Goal: Task Accomplishment & Management: Complete application form

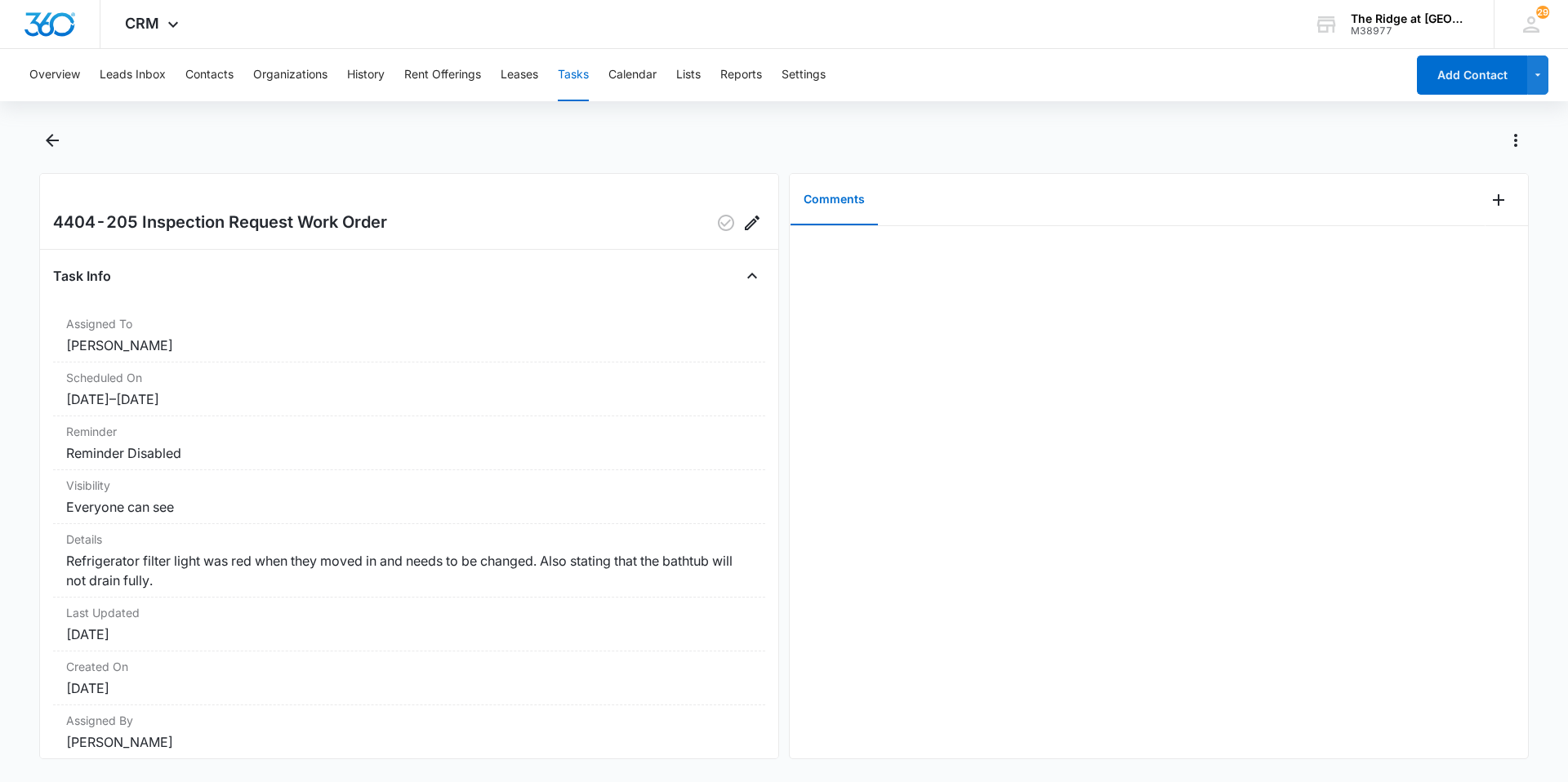
click at [584, 76] on button "Tasks" at bounding box center [573, 75] width 31 height 52
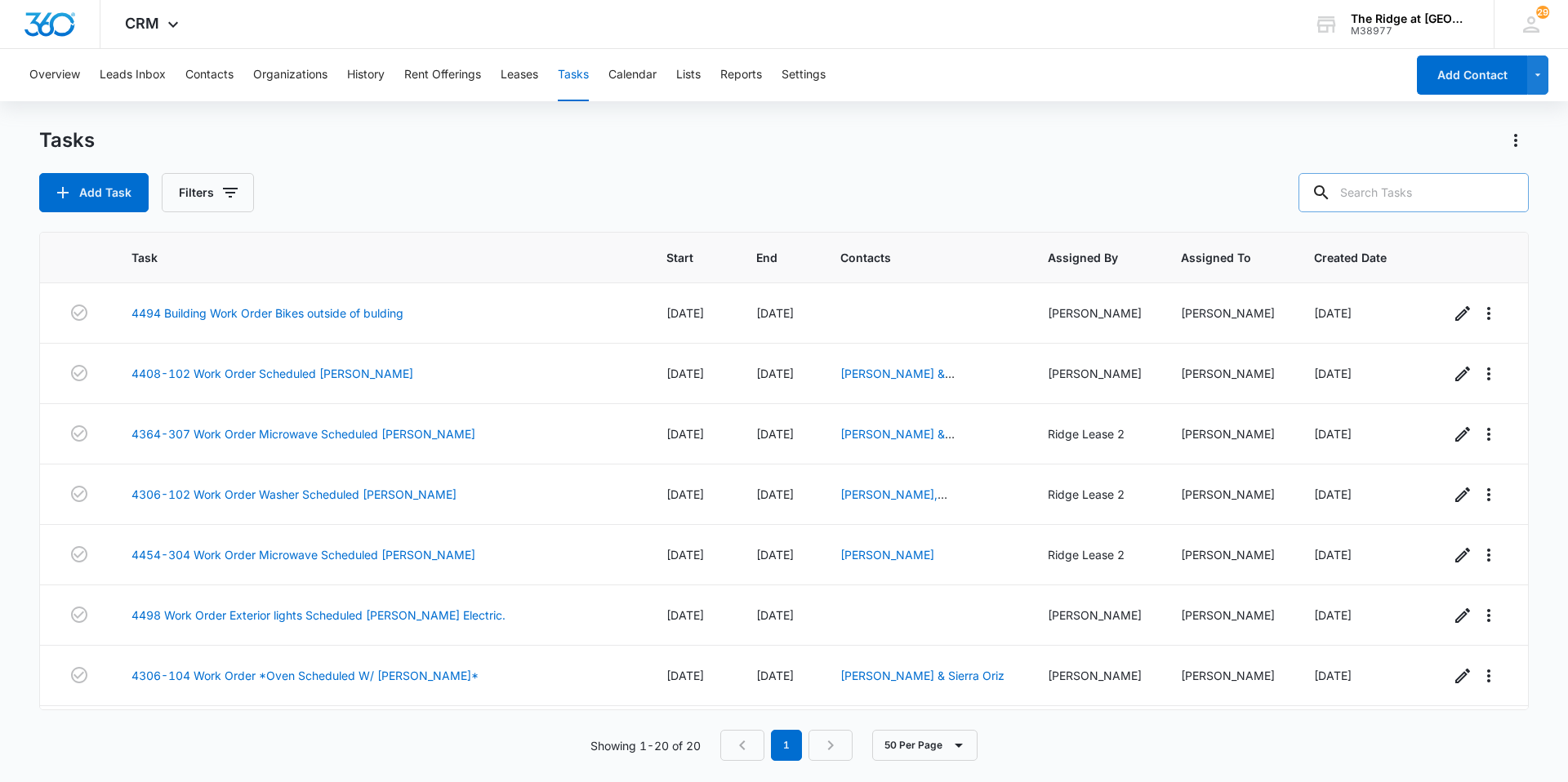
click at [1422, 191] on input "text" at bounding box center [1413, 192] width 230 height 39
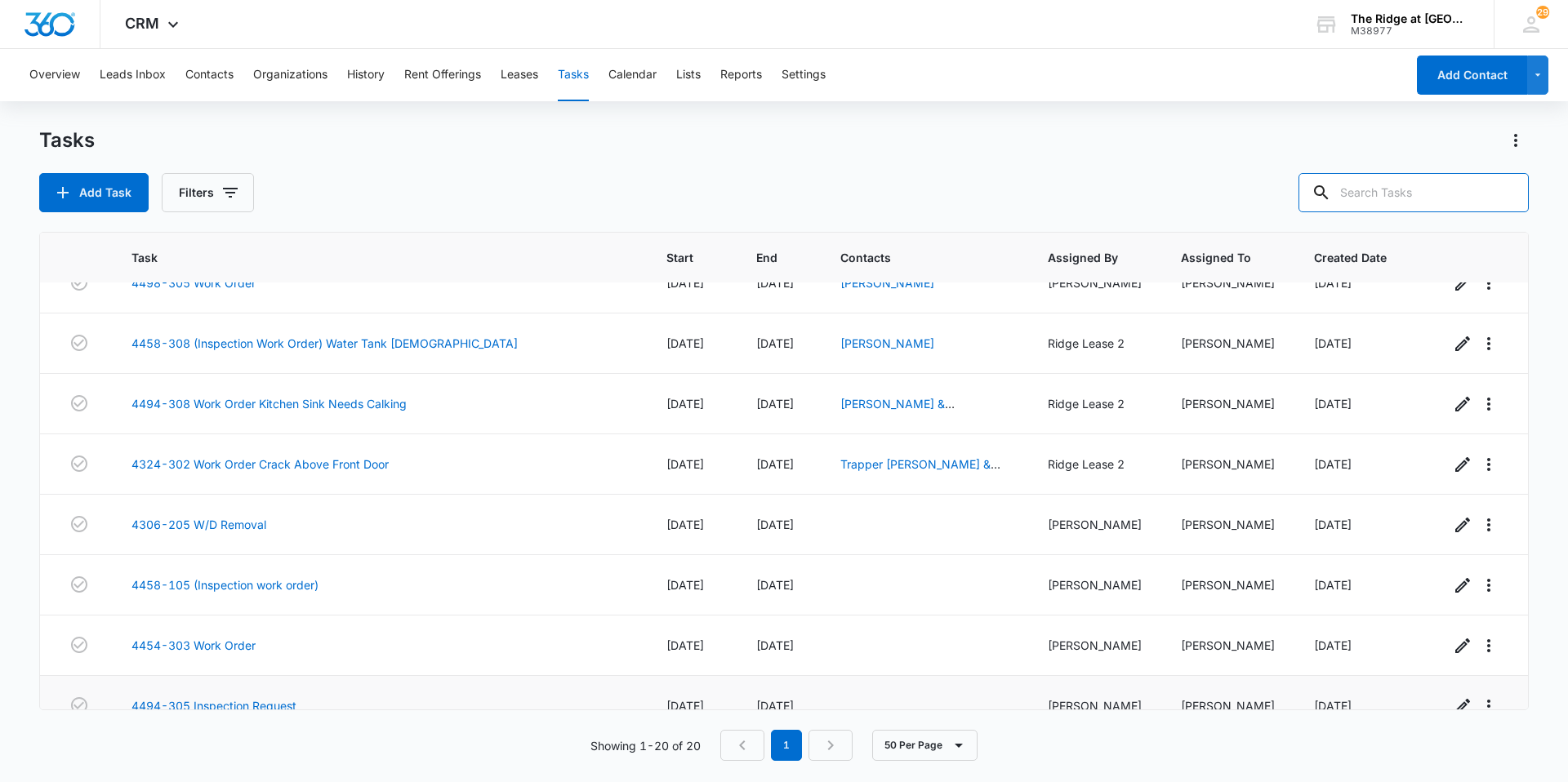
scroll to position [537, 0]
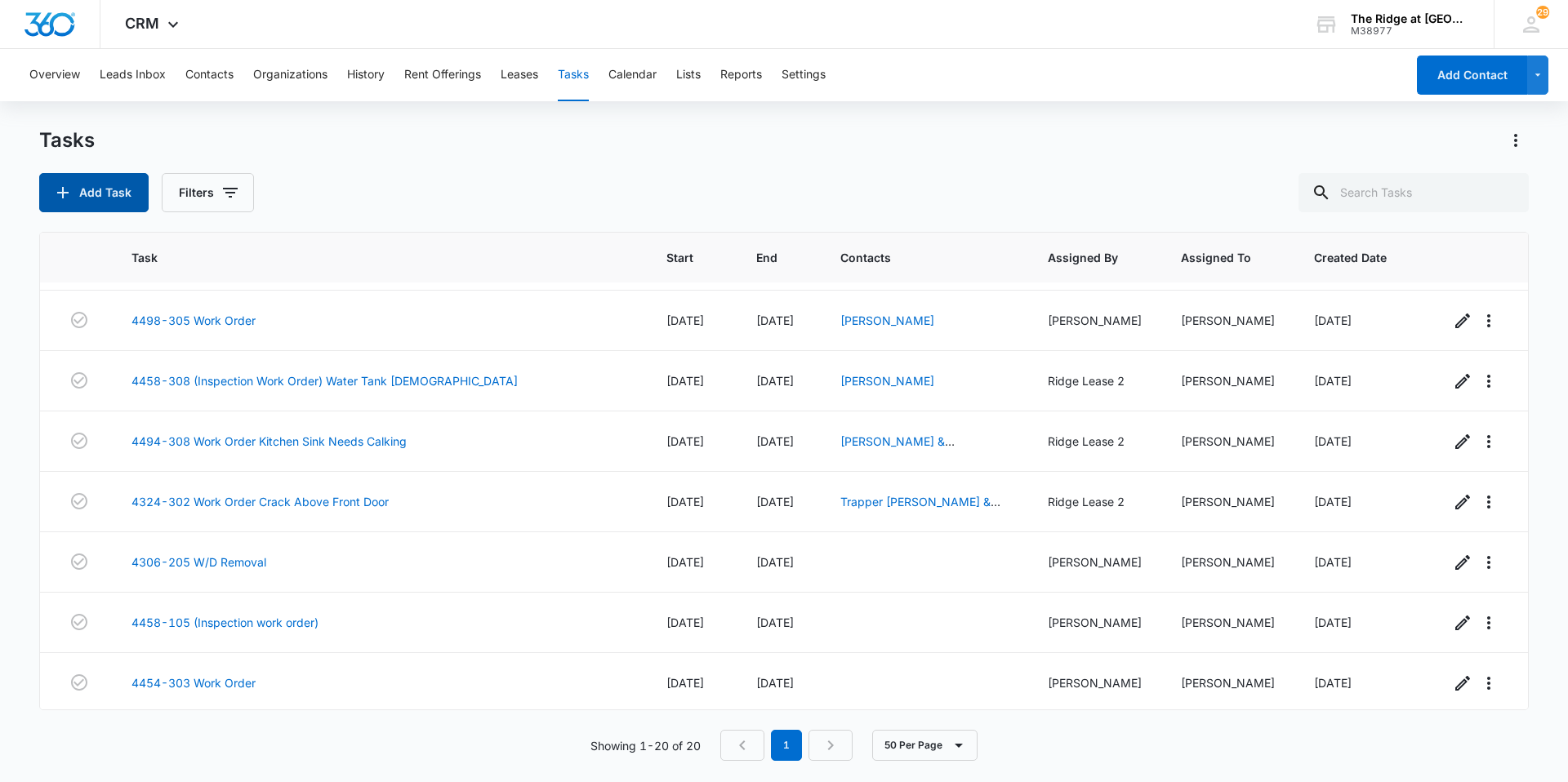
click at [89, 192] on button "Add Task" at bounding box center [94, 192] width 110 height 39
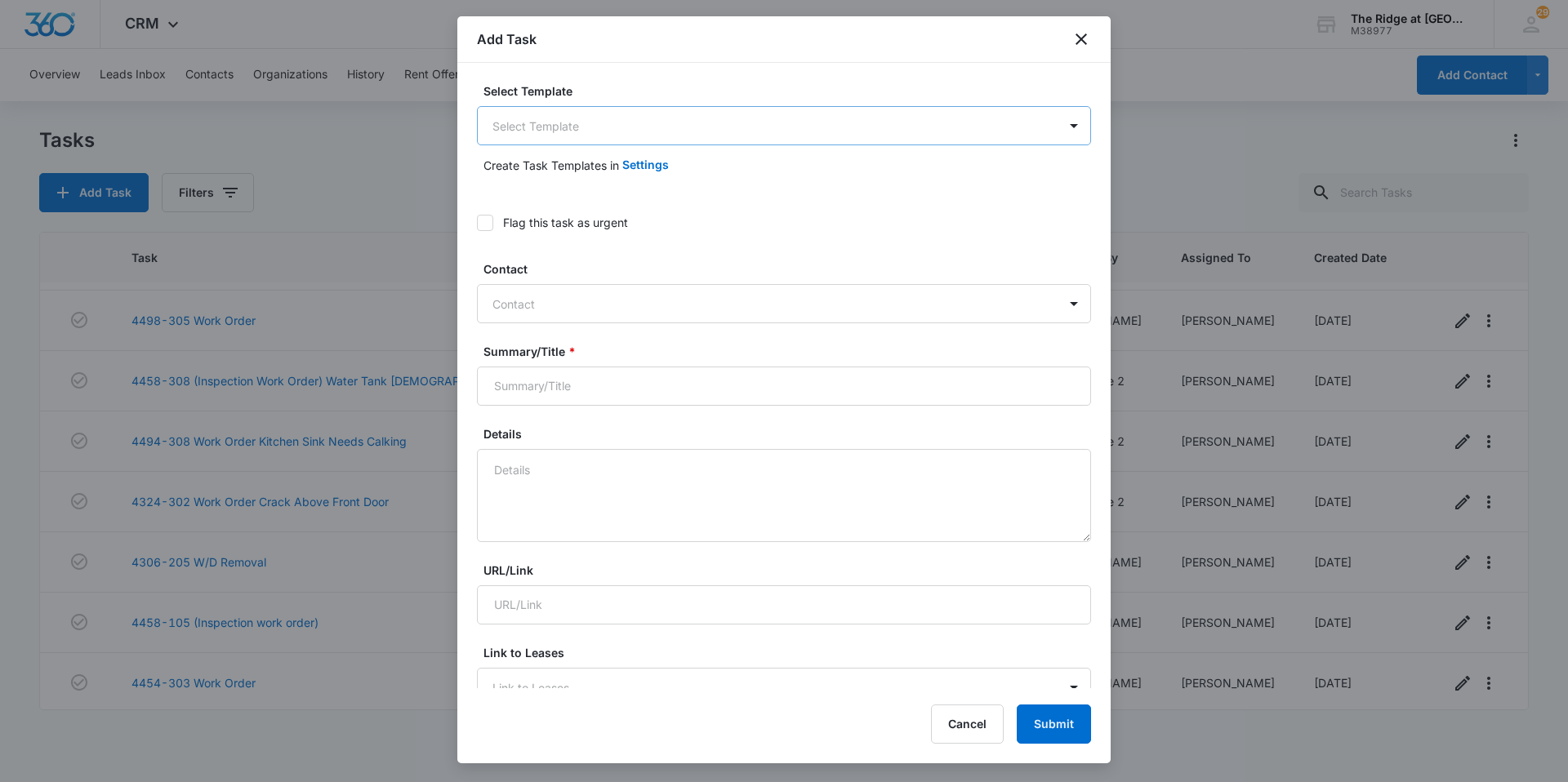
click at [652, 108] on body "CRM Apps Reputation Websites Forms CRM Email Social Content Intelligence Files …" at bounding box center [784, 391] width 1568 height 782
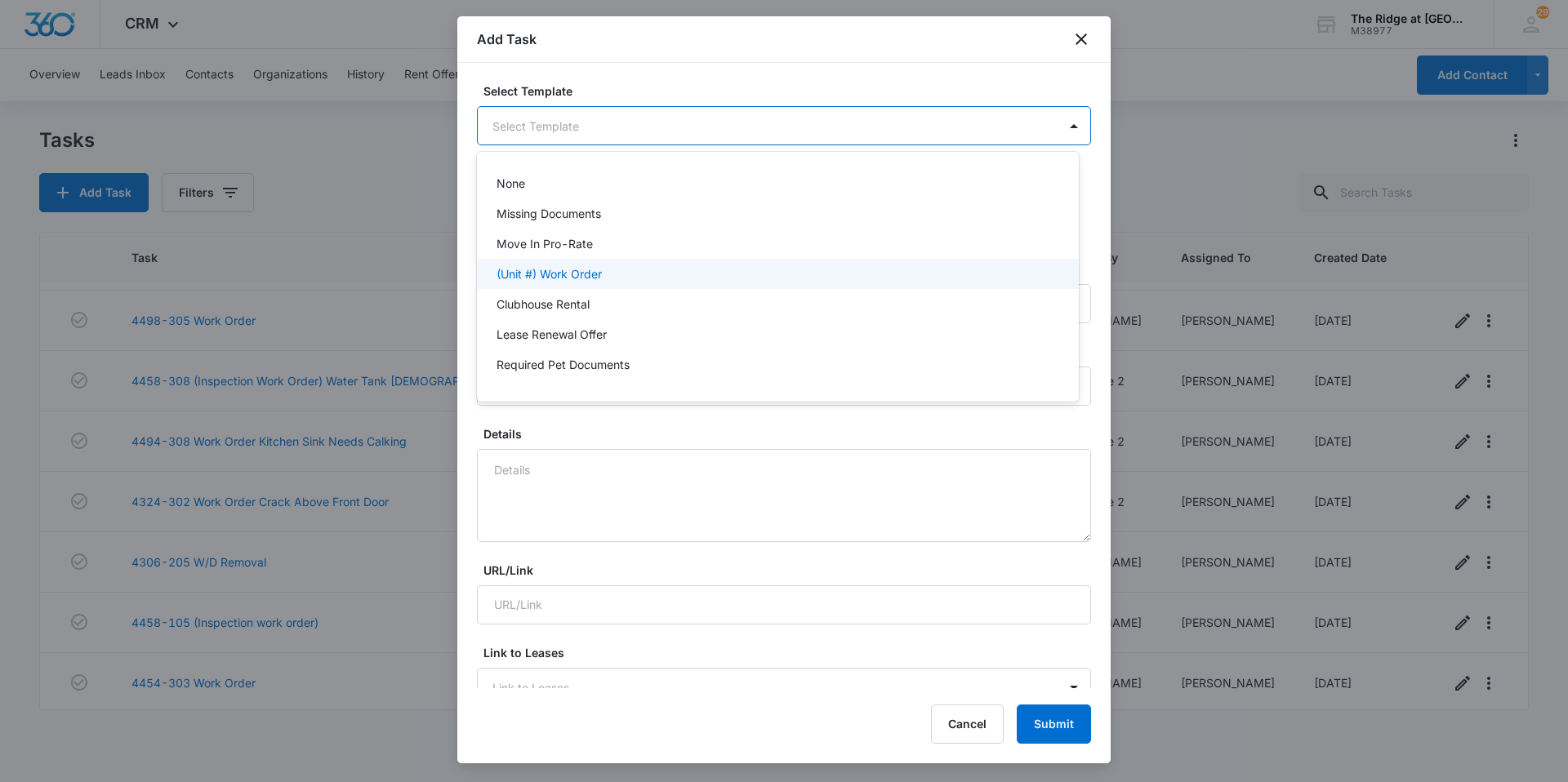
click at [577, 263] on div "(Unit #) Work Order" at bounding box center [778, 274] width 602 height 30
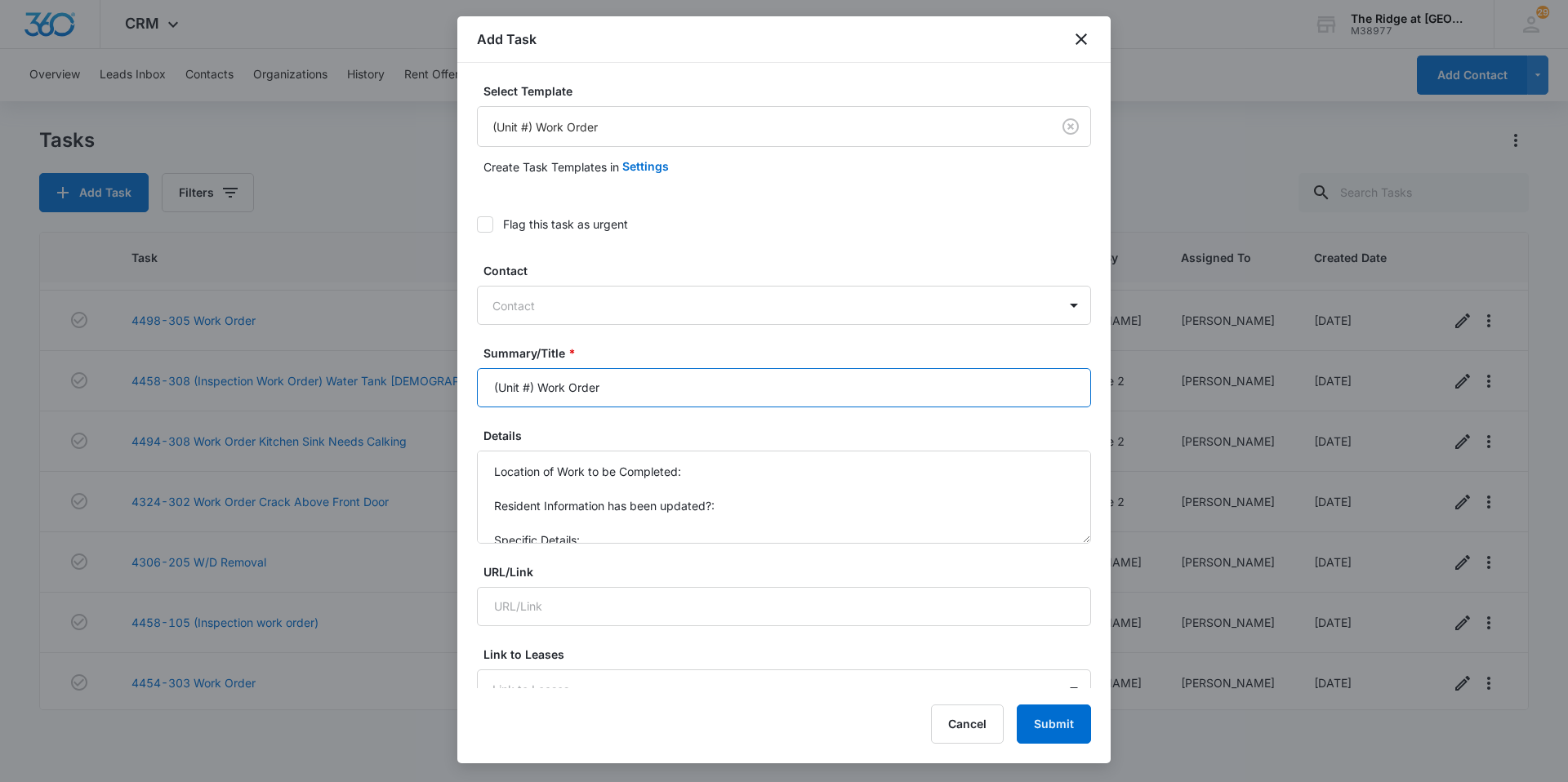
drag, startPoint x: 541, startPoint y: 388, endPoint x: 429, endPoint y: 392, distance: 112.1
click at [429, 392] on body "CRM Apps Reputation Websites Forms CRM Email Social Content Intelligence Files …" at bounding box center [784, 391] width 1568 height 782
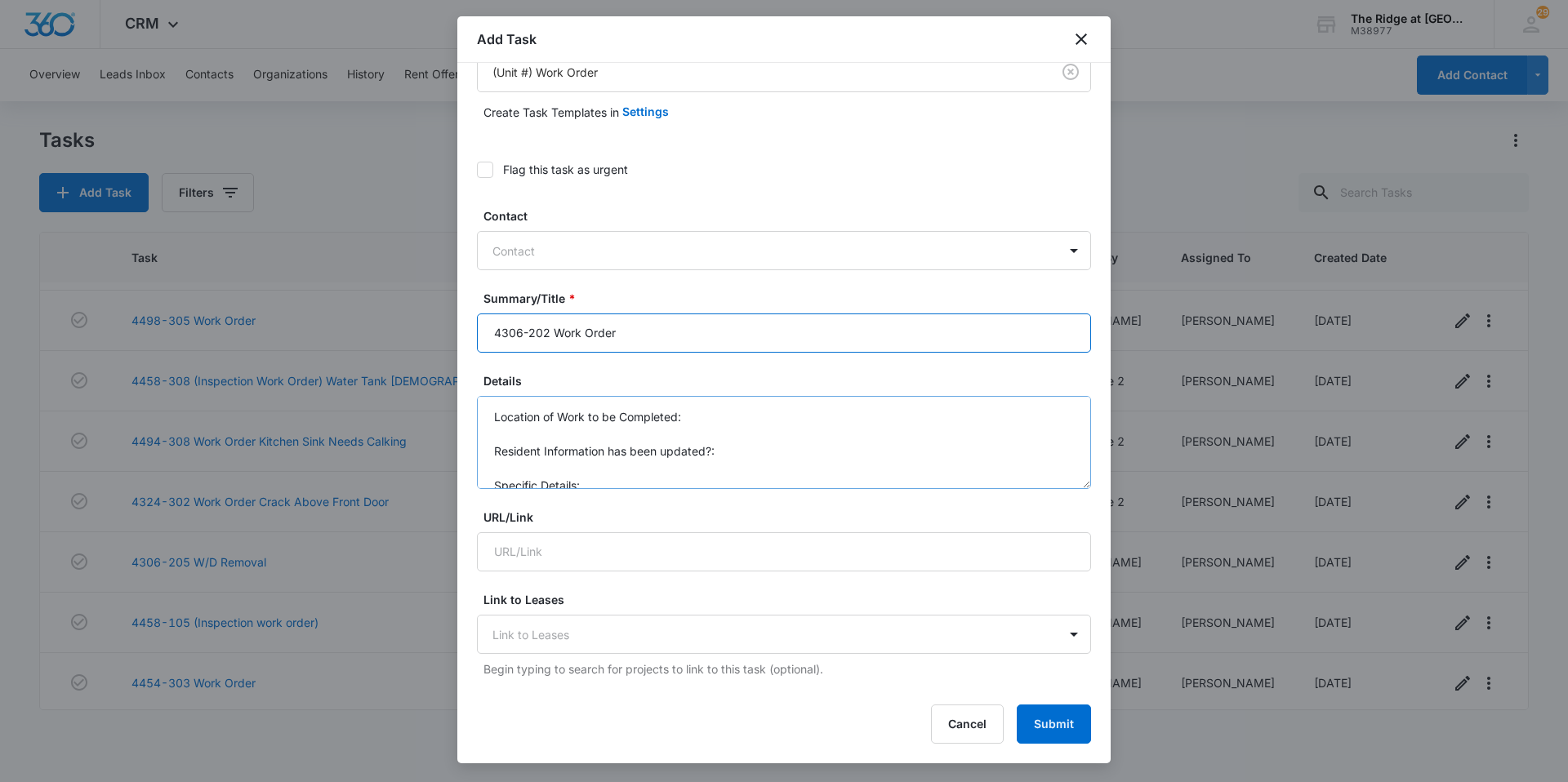
scroll to position [164, 0]
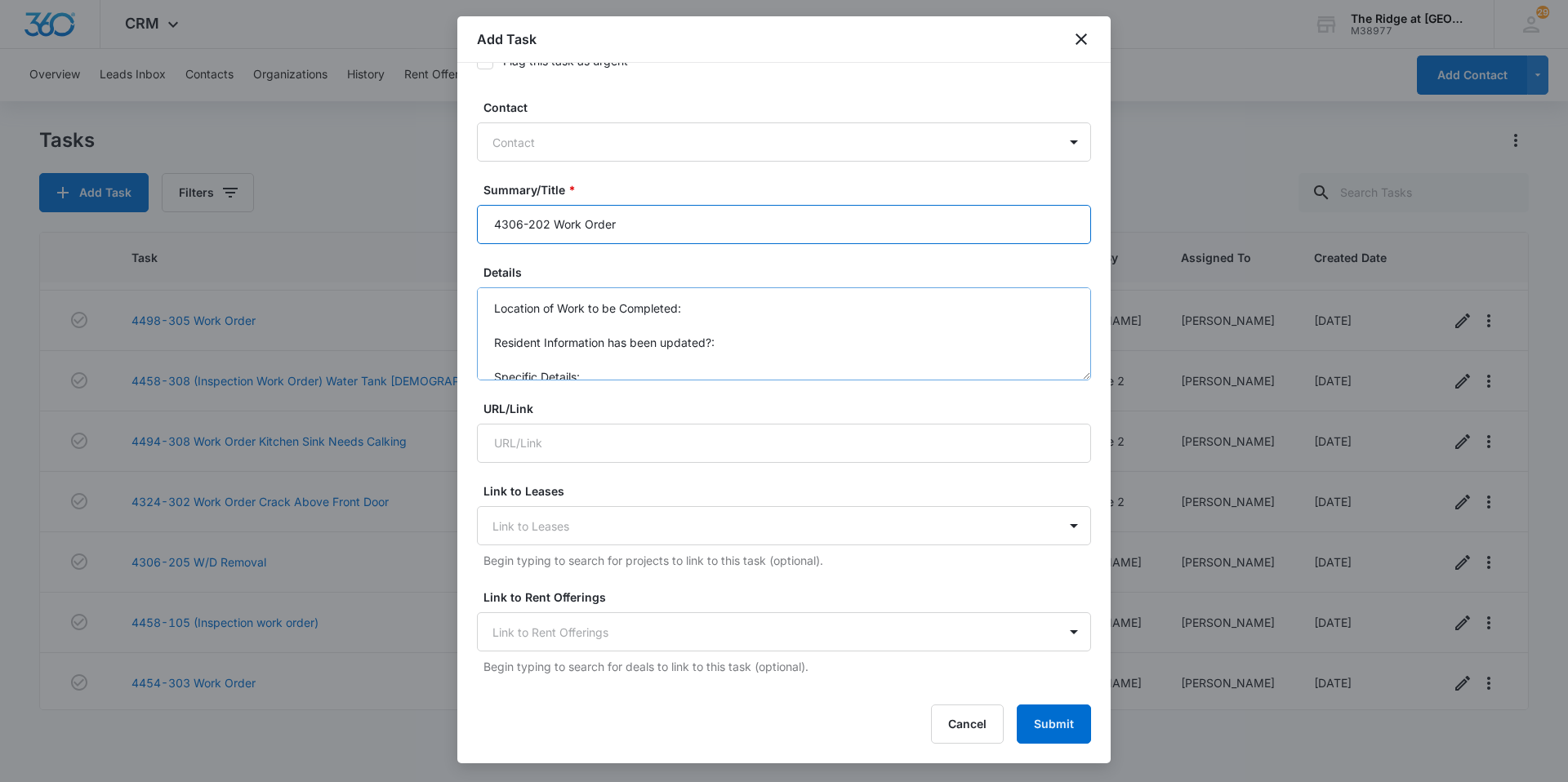
type input "4306-202 Work Order"
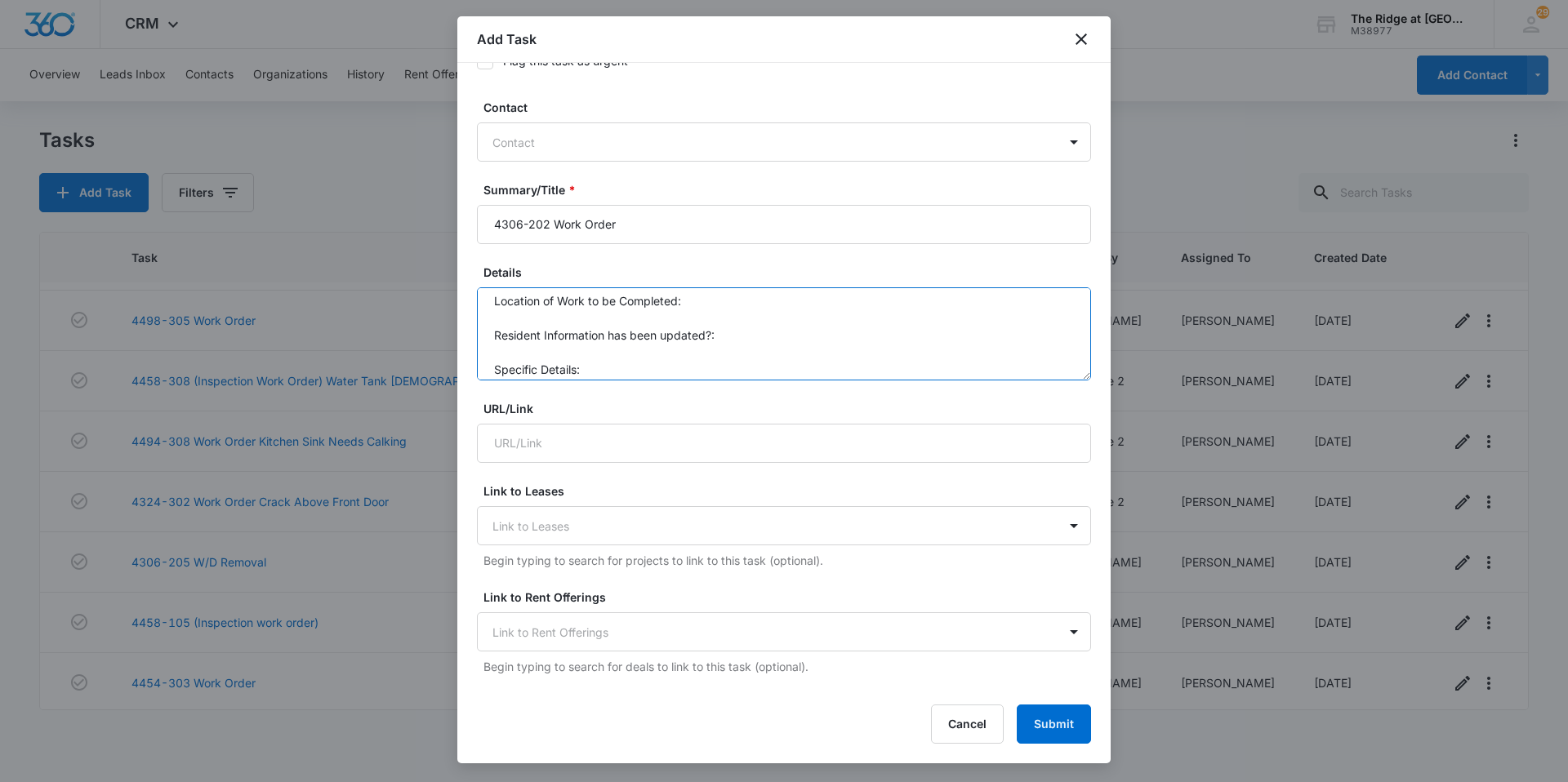
scroll to position [0, 0]
drag, startPoint x: 591, startPoint y: 376, endPoint x: 461, endPoint y: 294, distance: 153.7
click at [461, 294] on div "Select Template (Unit #) Work Order Create Task Templates in Settings Flag this…" at bounding box center [784, 376] width 654 height 626
click at [813, 298] on textarea "Toilet was recently fixed, but is now not flushing at all" at bounding box center [784, 334] width 614 height 93
click at [884, 311] on textarea "Toilet was recently fixed, but is now not flushing at all." at bounding box center [784, 334] width 614 height 93
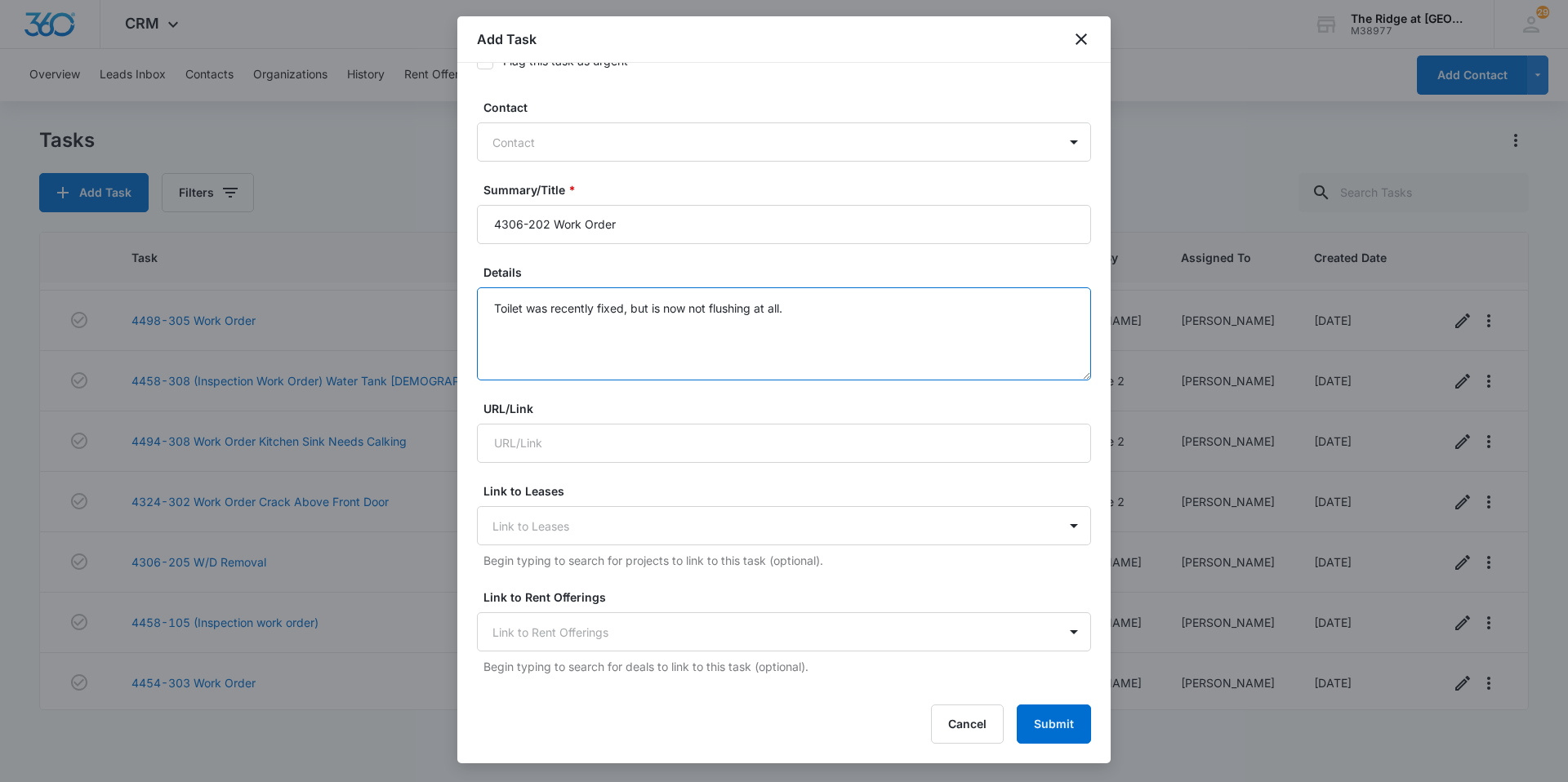
click at [868, 307] on textarea "Toilet was recently fixed, but is now not flushing at all." at bounding box center [784, 334] width 614 height 93
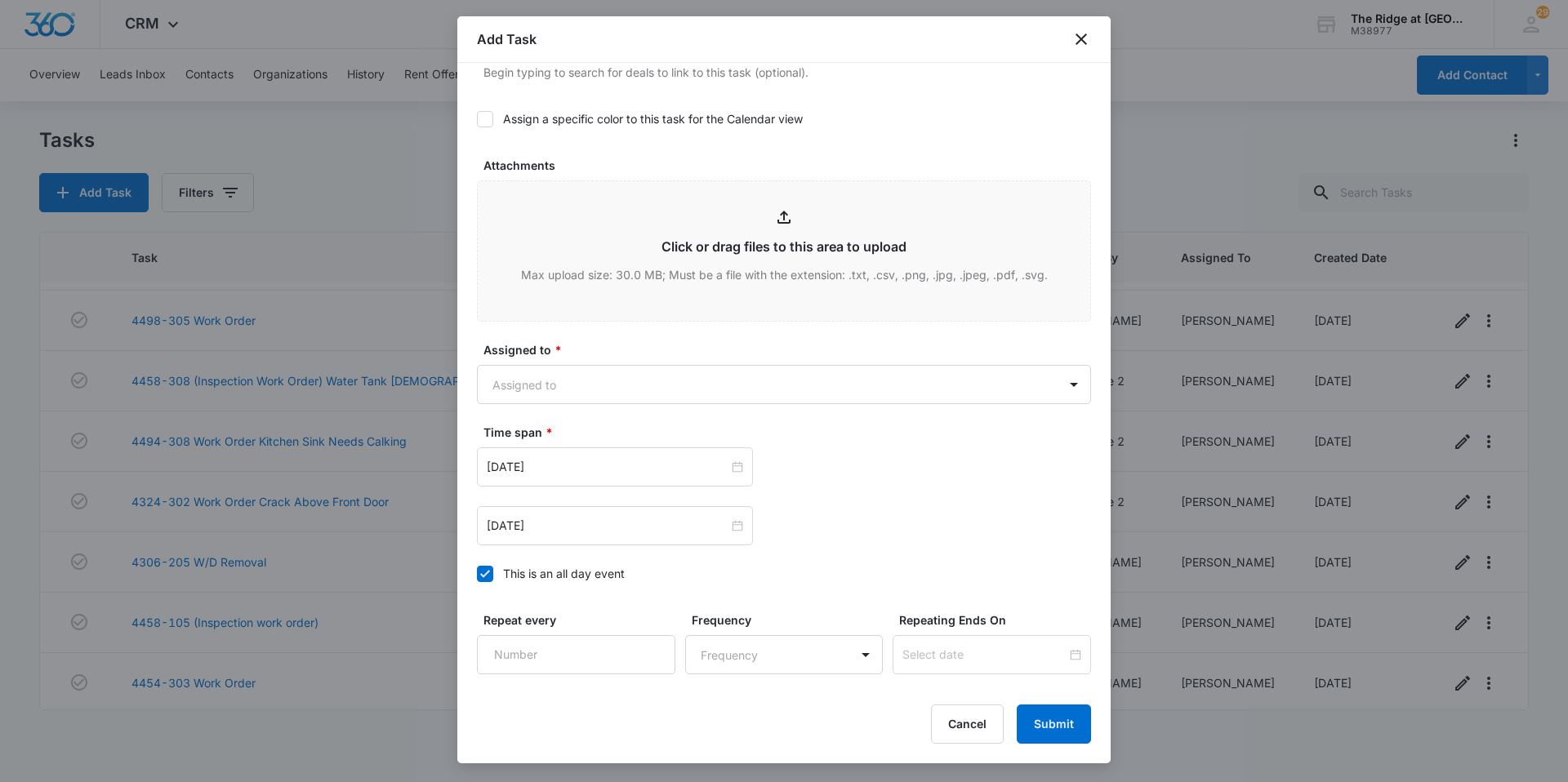
scroll to position [883, 0]
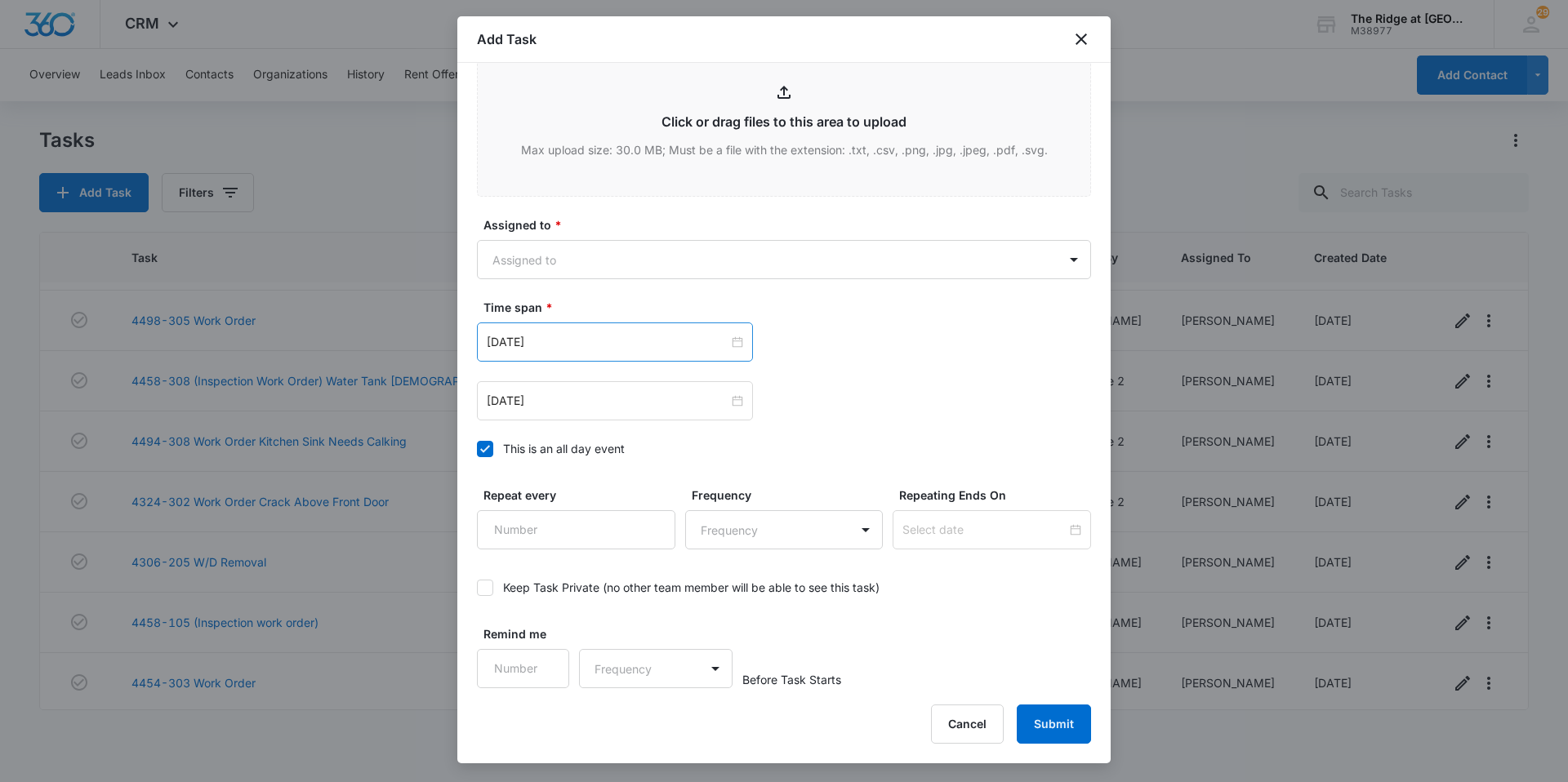
type textarea "Toilet was recently fixed, but is now not flushing at all."
click at [707, 326] on div "[DATE]" at bounding box center [614, 342] width 276 height 39
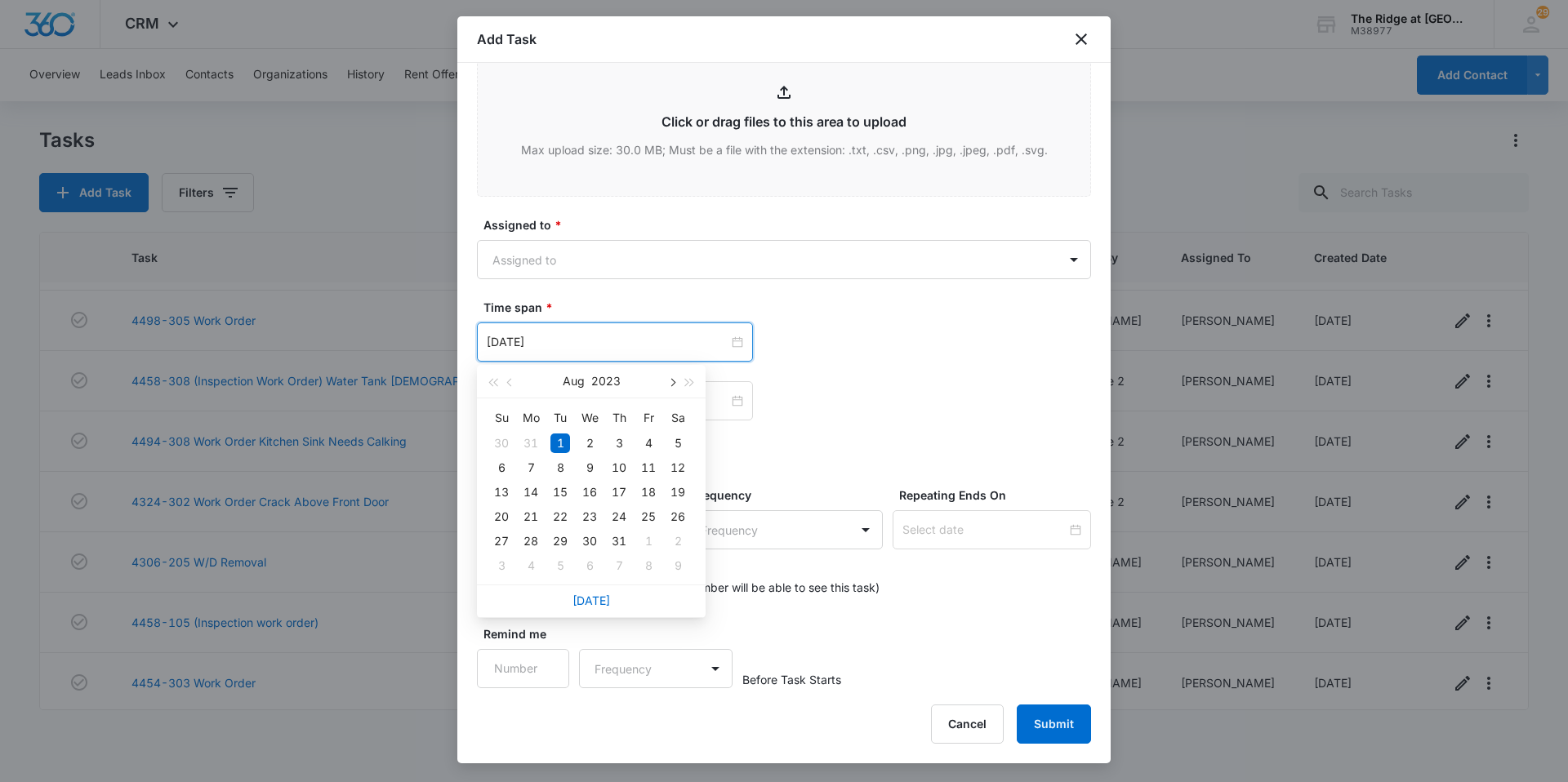
click at [668, 380] on button "button" at bounding box center [671, 381] width 18 height 33
click at [688, 378] on button "button" at bounding box center [689, 381] width 18 height 33
click at [687, 380] on span "button" at bounding box center [690, 383] width 8 height 8
click at [669, 382] on span "button" at bounding box center [671, 383] width 8 height 8
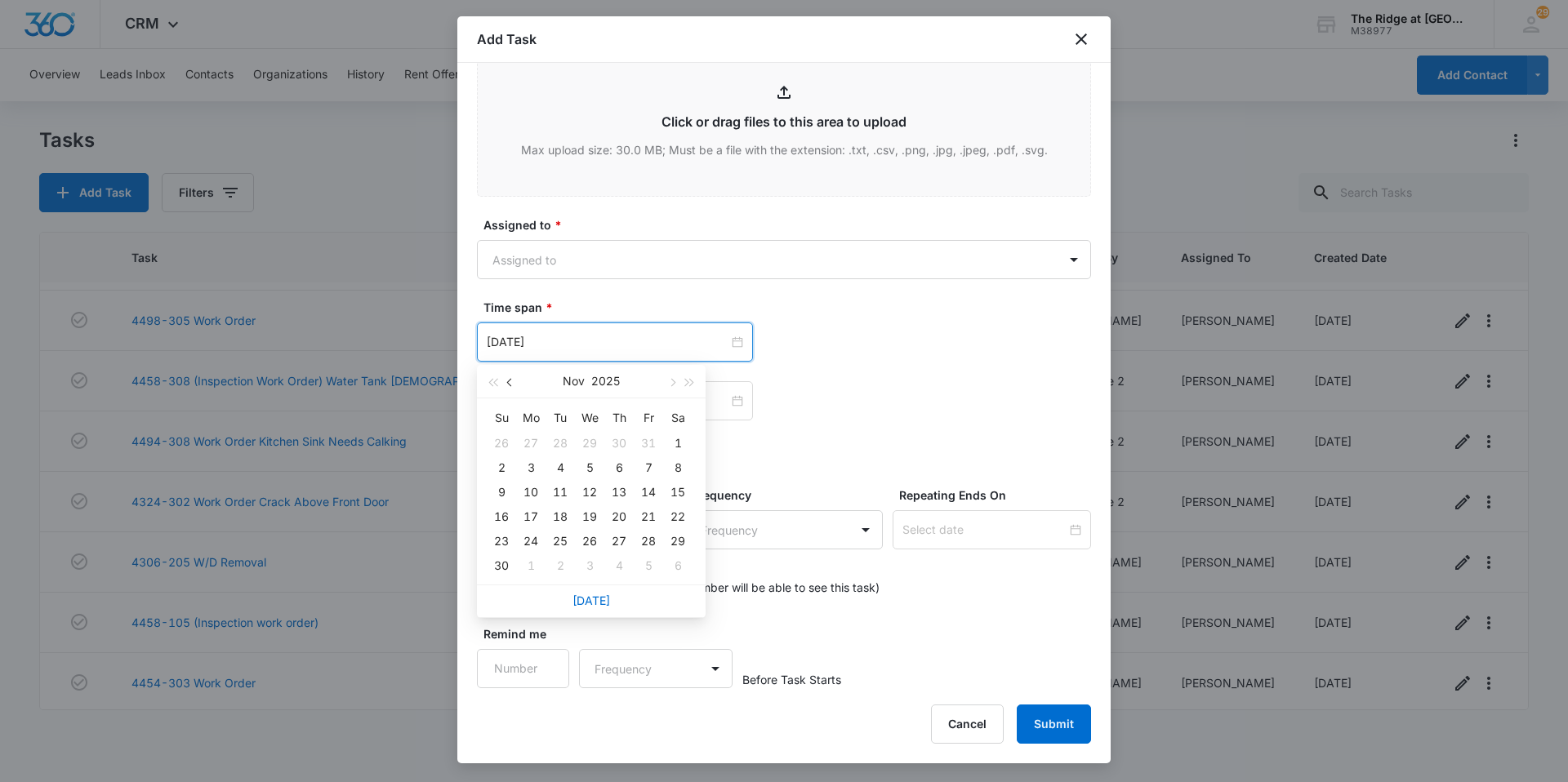
click at [505, 381] on button "button" at bounding box center [509, 381] width 18 height 33
type input "[DATE]"
click at [531, 496] on div "15" at bounding box center [531, 492] width 19 height 19
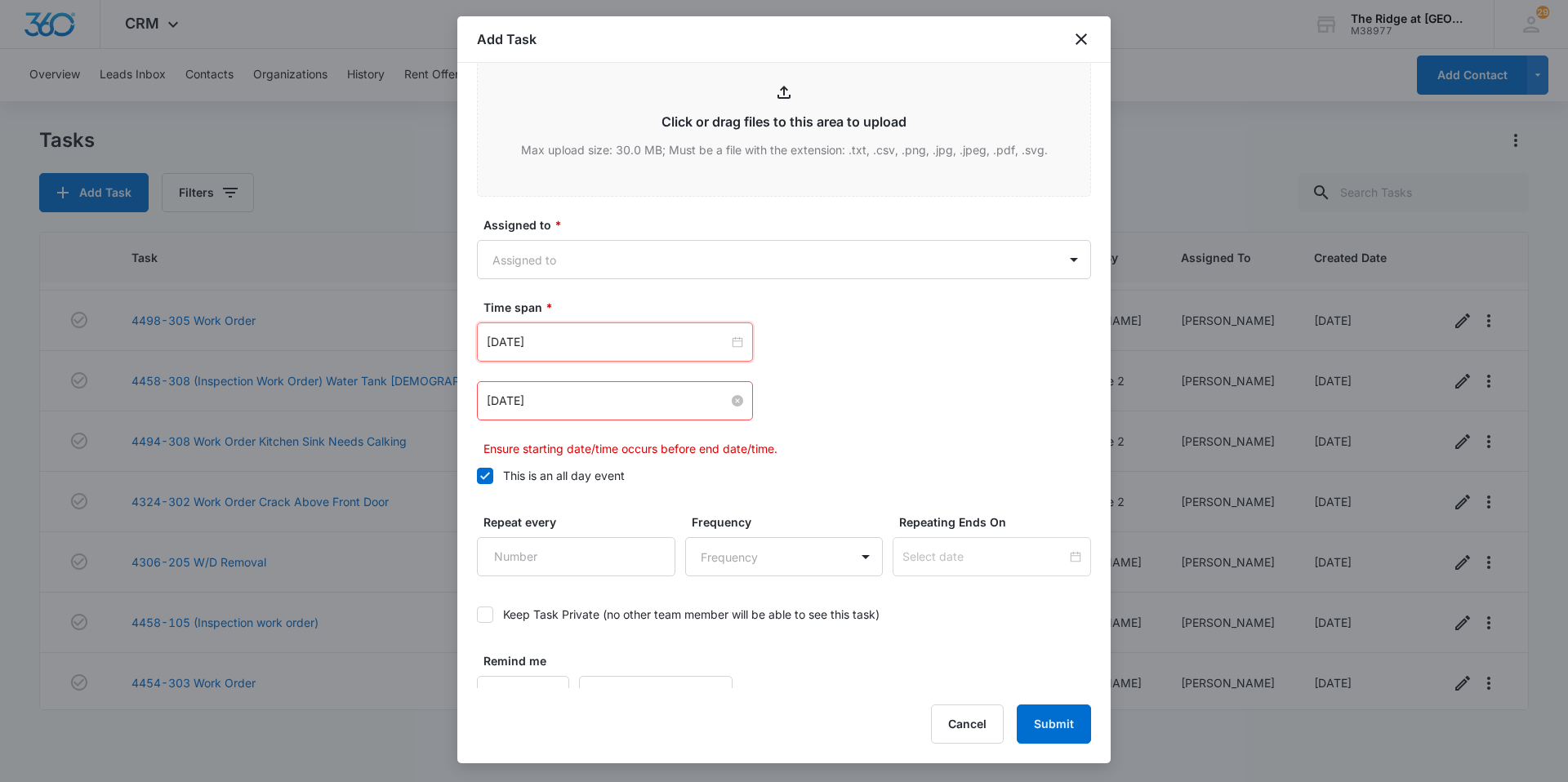
click at [721, 404] on input "[DATE]" at bounding box center [607, 401] width 242 height 18
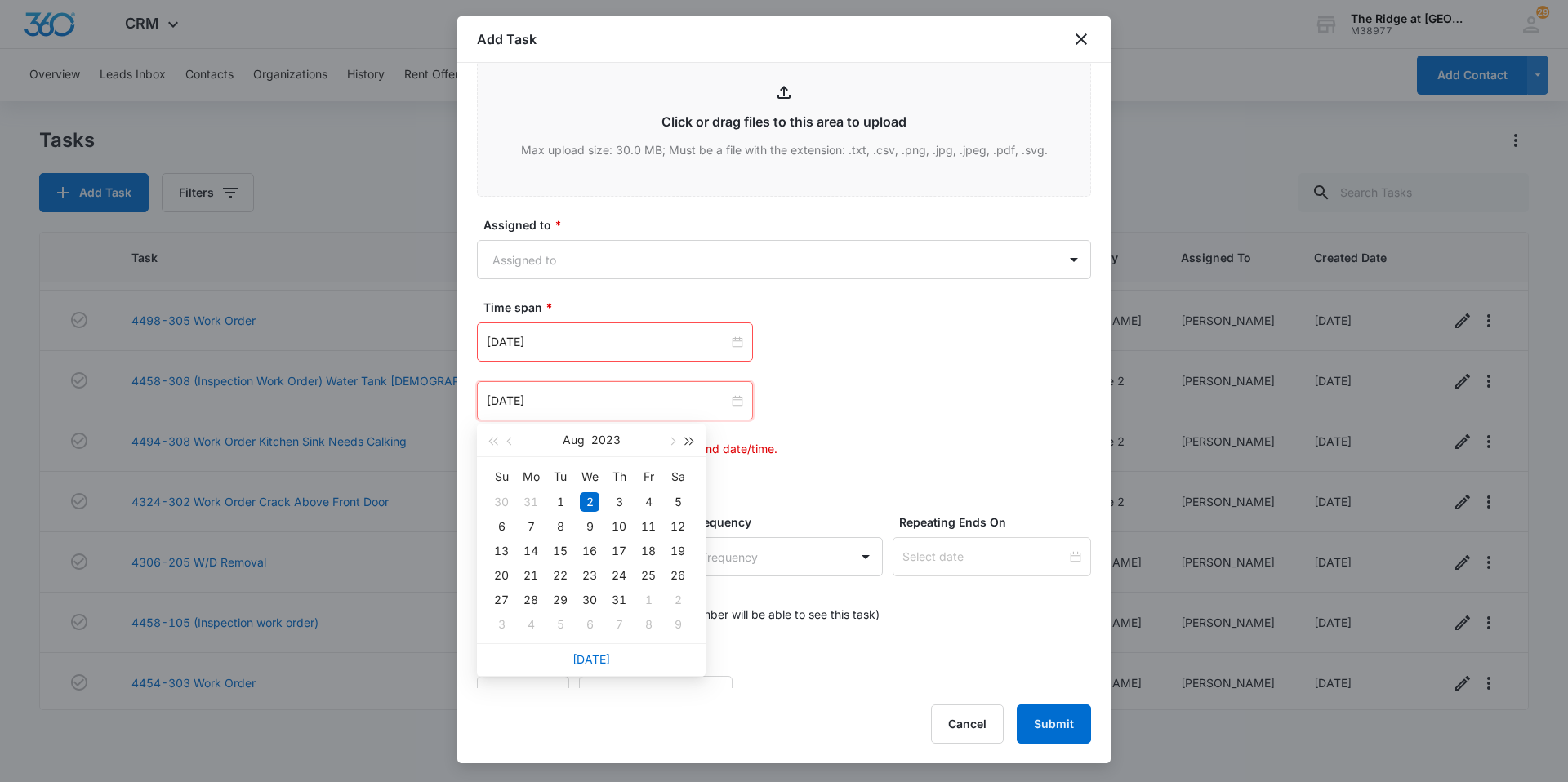
click at [686, 440] on span "button" at bounding box center [690, 442] width 8 height 8
click at [497, 441] on span "button" at bounding box center [493, 442] width 8 height 8
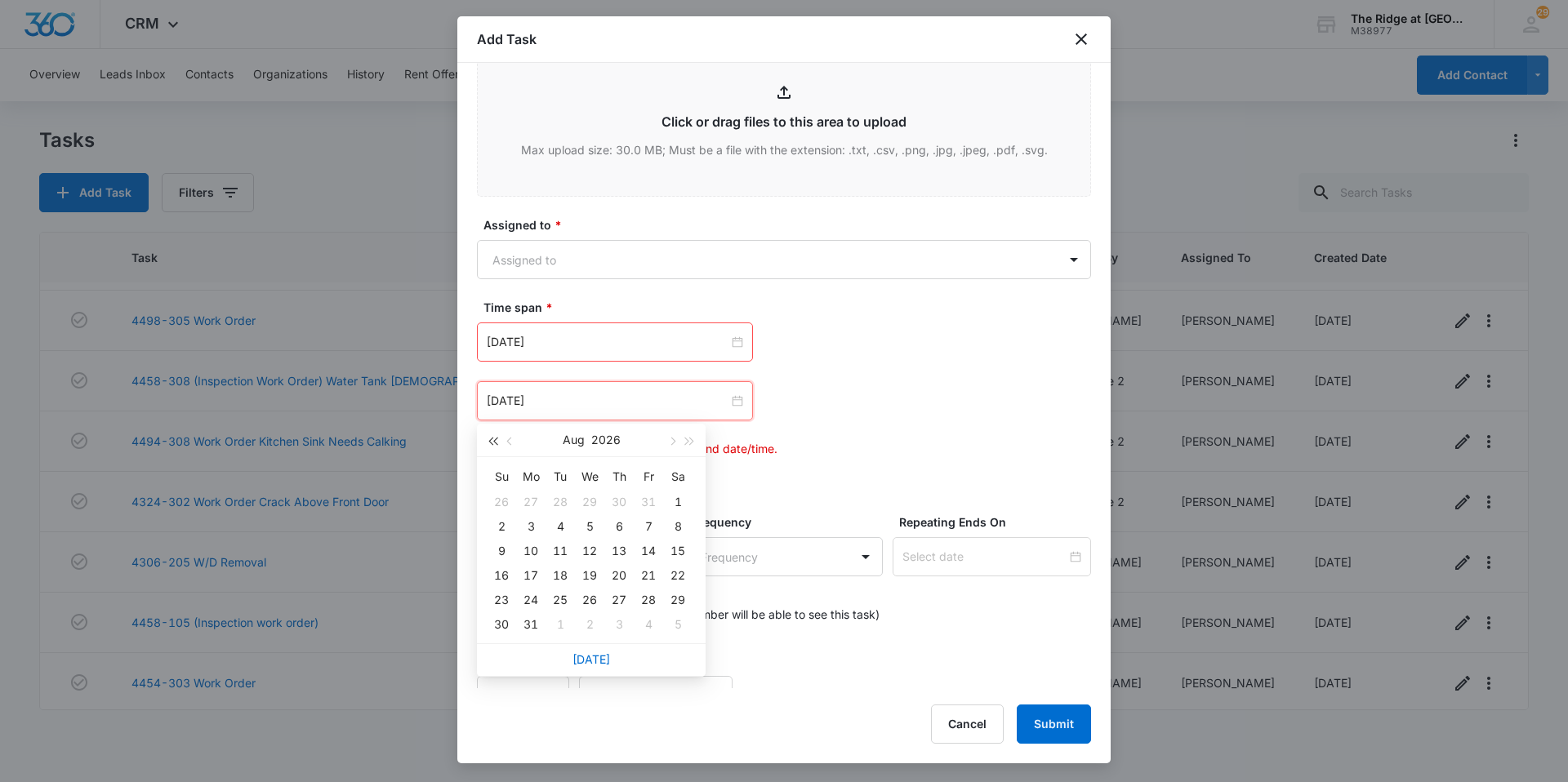
click at [497, 441] on span "button" at bounding box center [493, 442] width 8 height 8
click at [674, 443] on span "button" at bounding box center [671, 442] width 8 height 8
type input "[DATE]"
click at [598, 553] on div "17" at bounding box center [589, 551] width 19 height 19
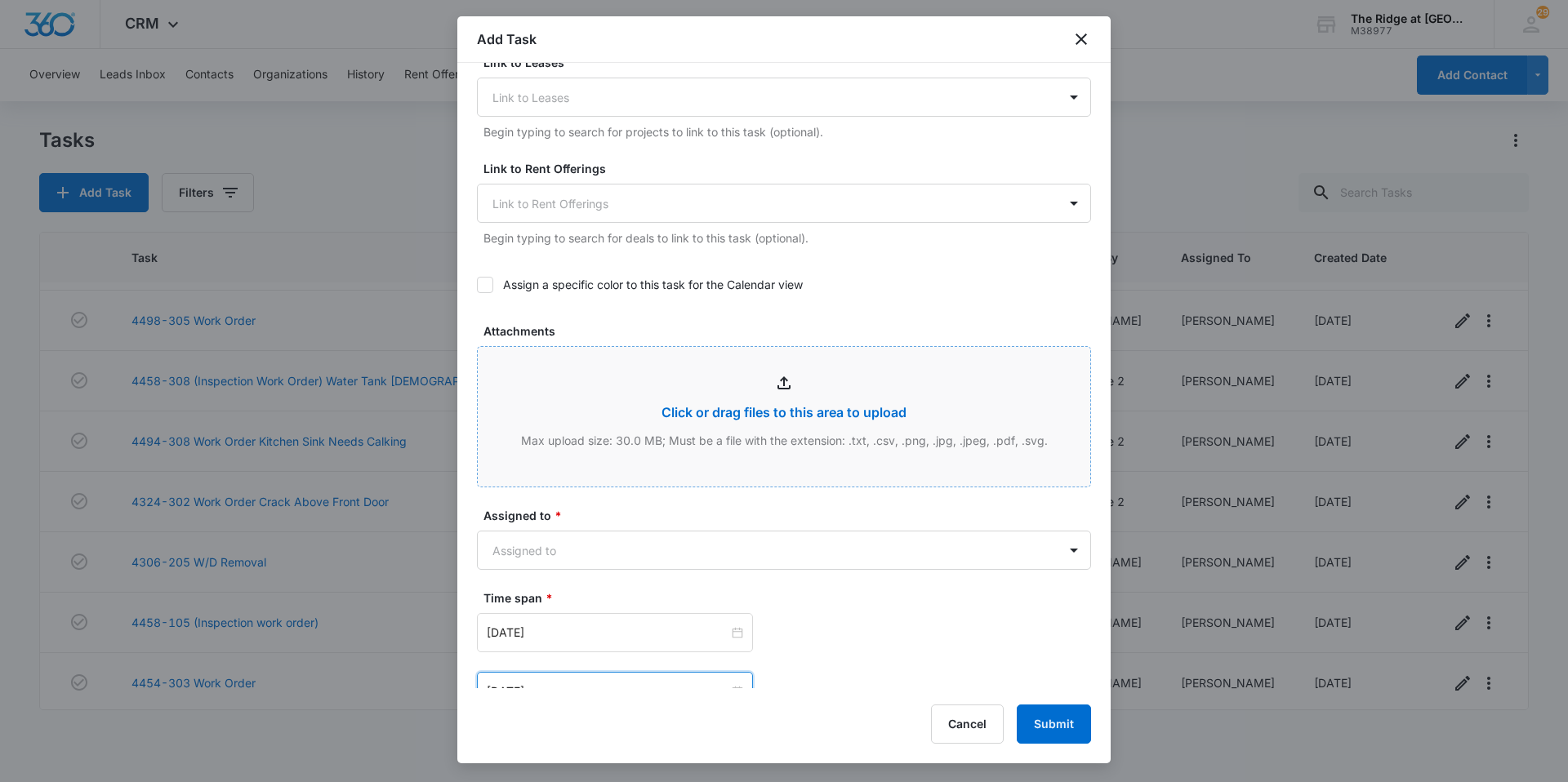
scroll to position [801, 0]
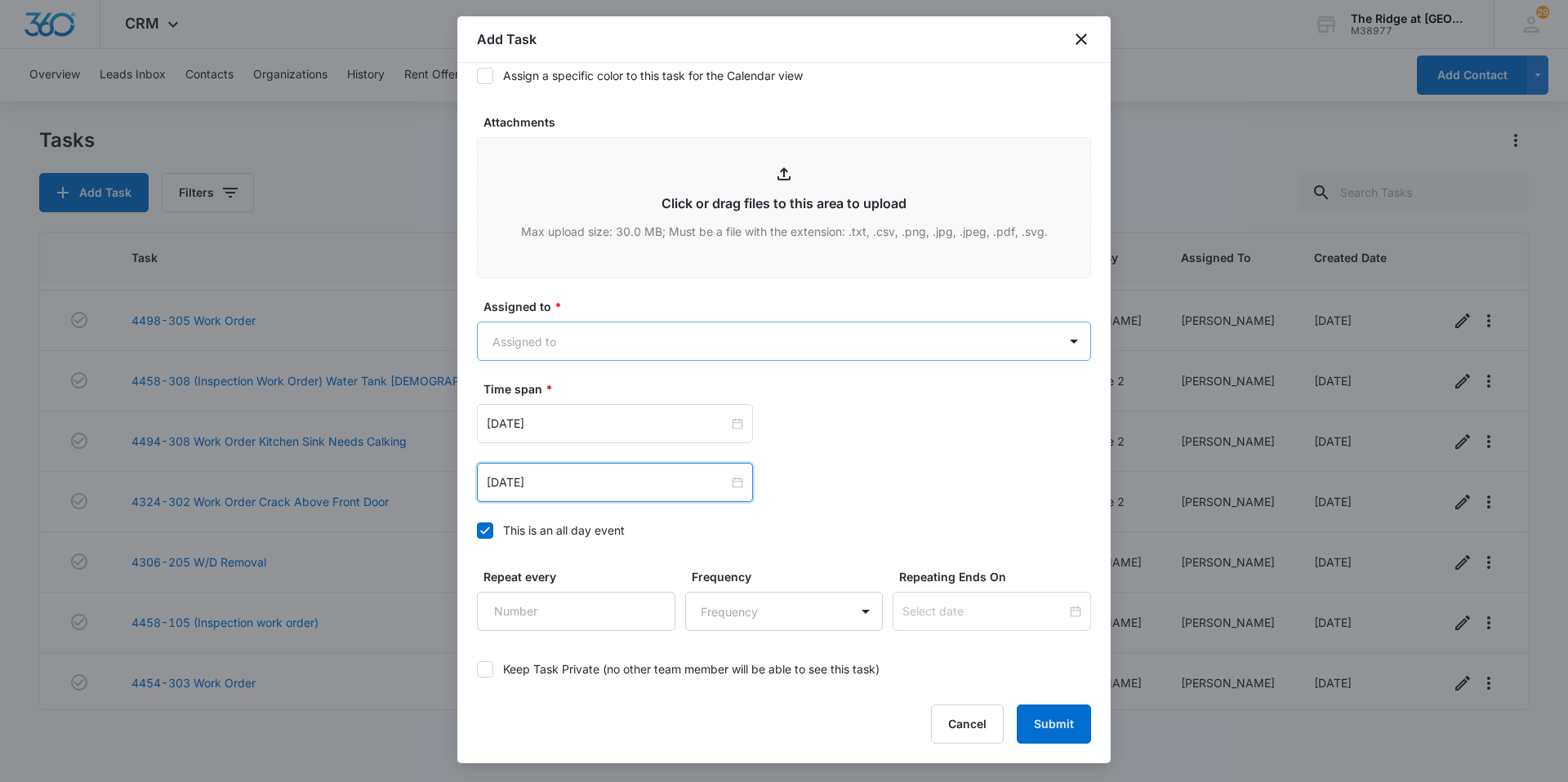
click at [617, 342] on body "CRM Apps Reputation Websites Forms CRM Email Social Content Intelligence Files …" at bounding box center [784, 391] width 1568 height 782
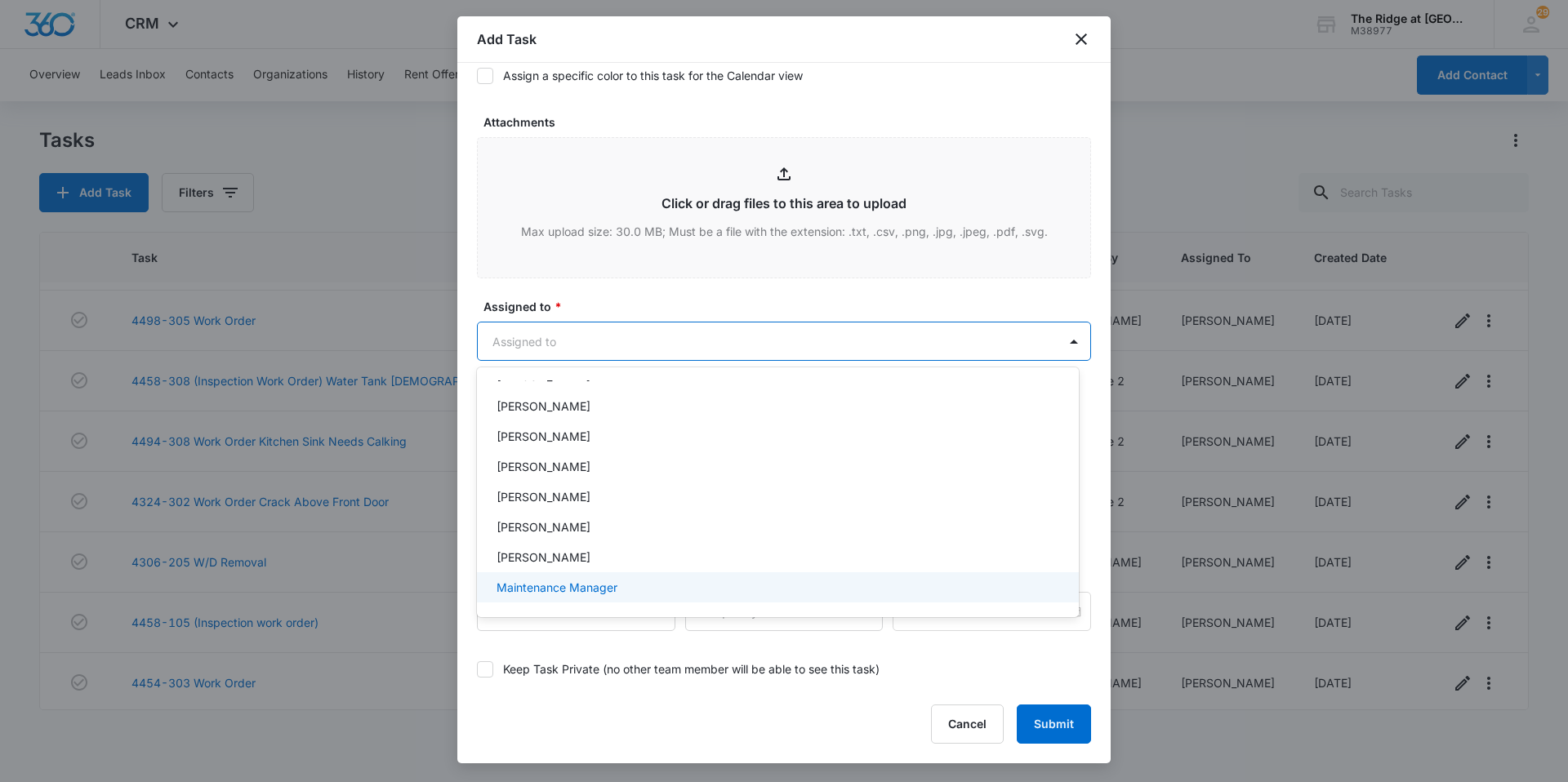
scroll to position [164, 0]
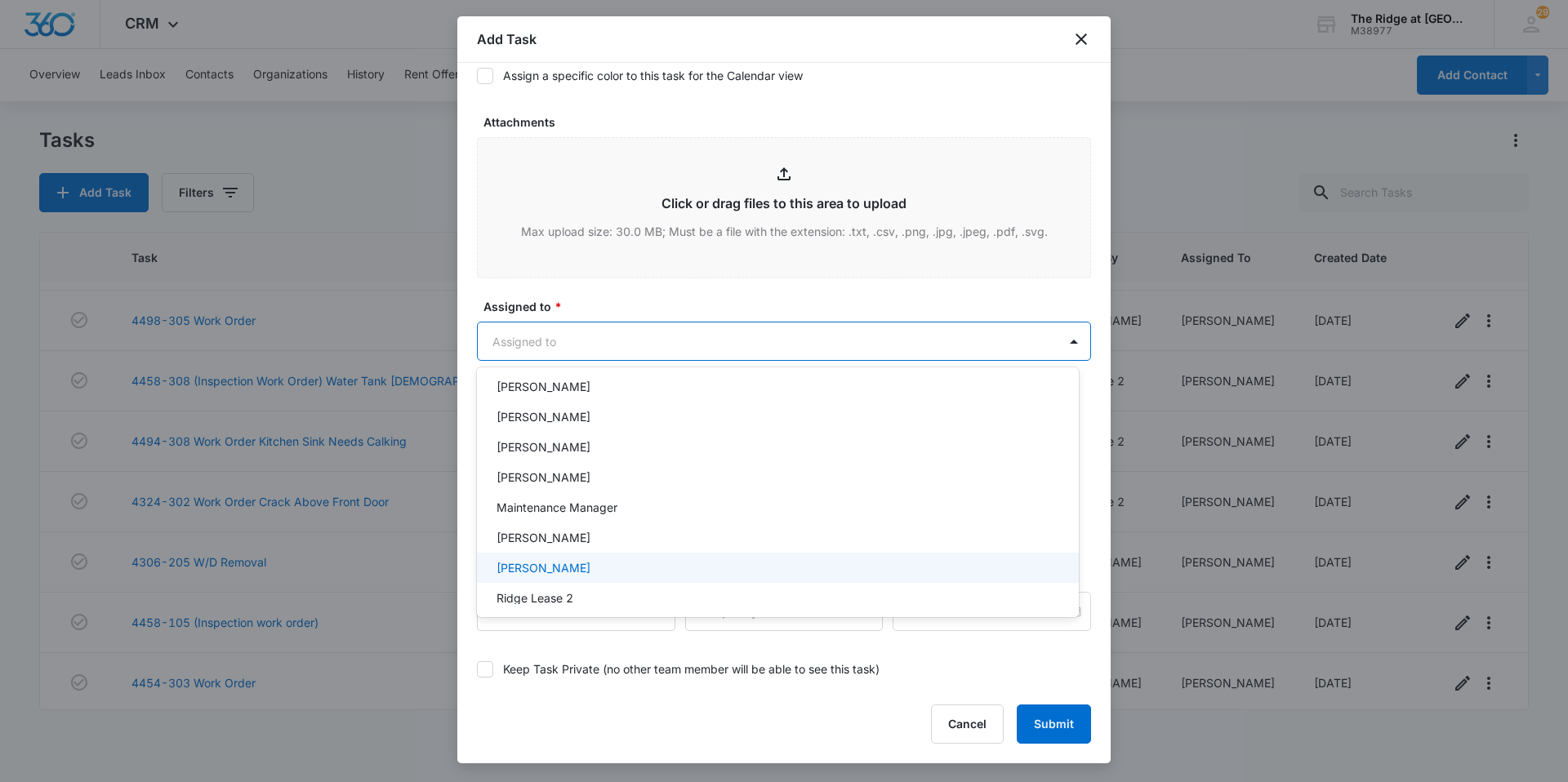
click at [564, 569] on p "[PERSON_NAME]" at bounding box center [543, 568] width 94 height 17
click at [699, 300] on div at bounding box center [784, 391] width 1568 height 782
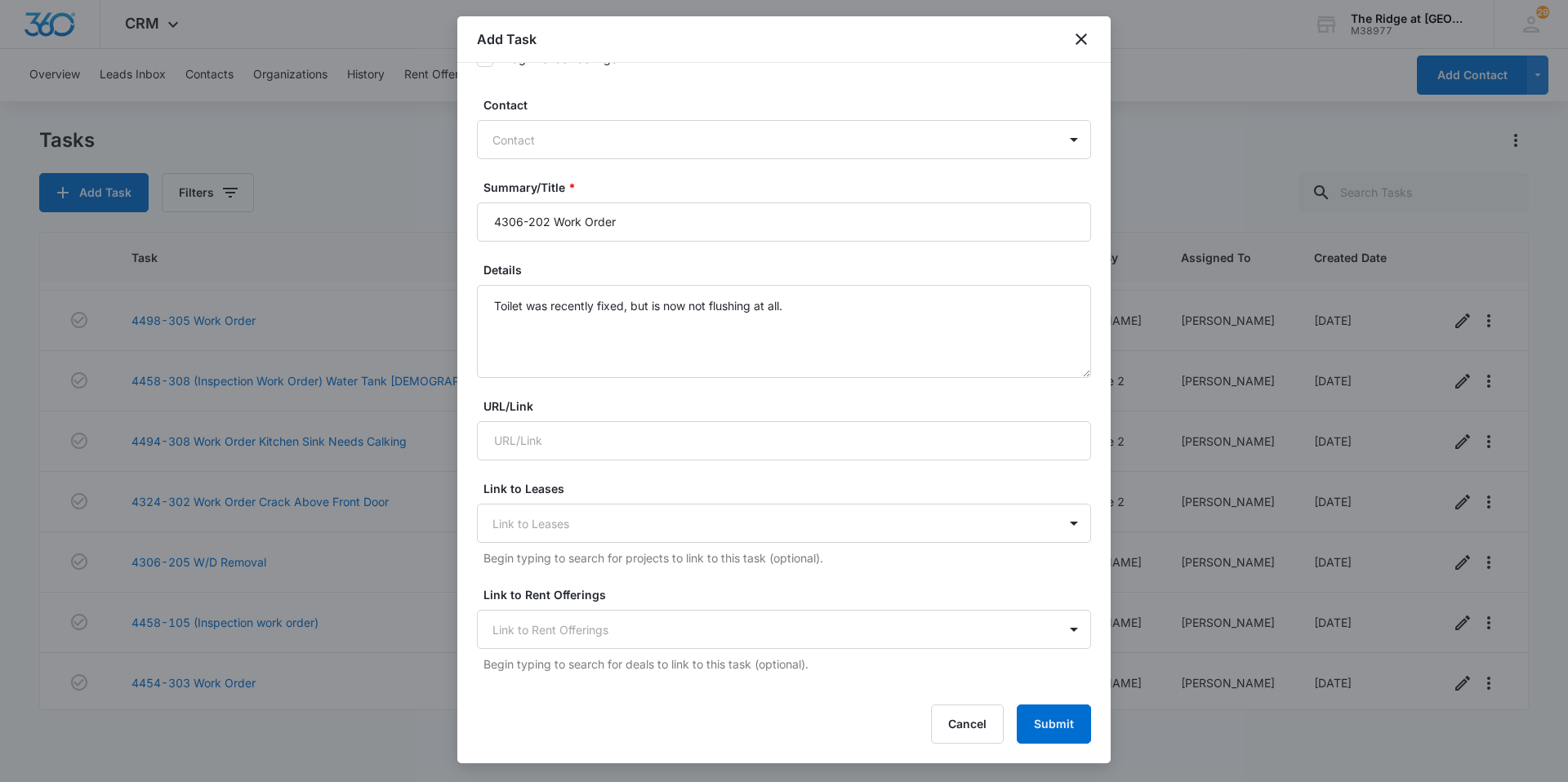
scroll to position [148, 0]
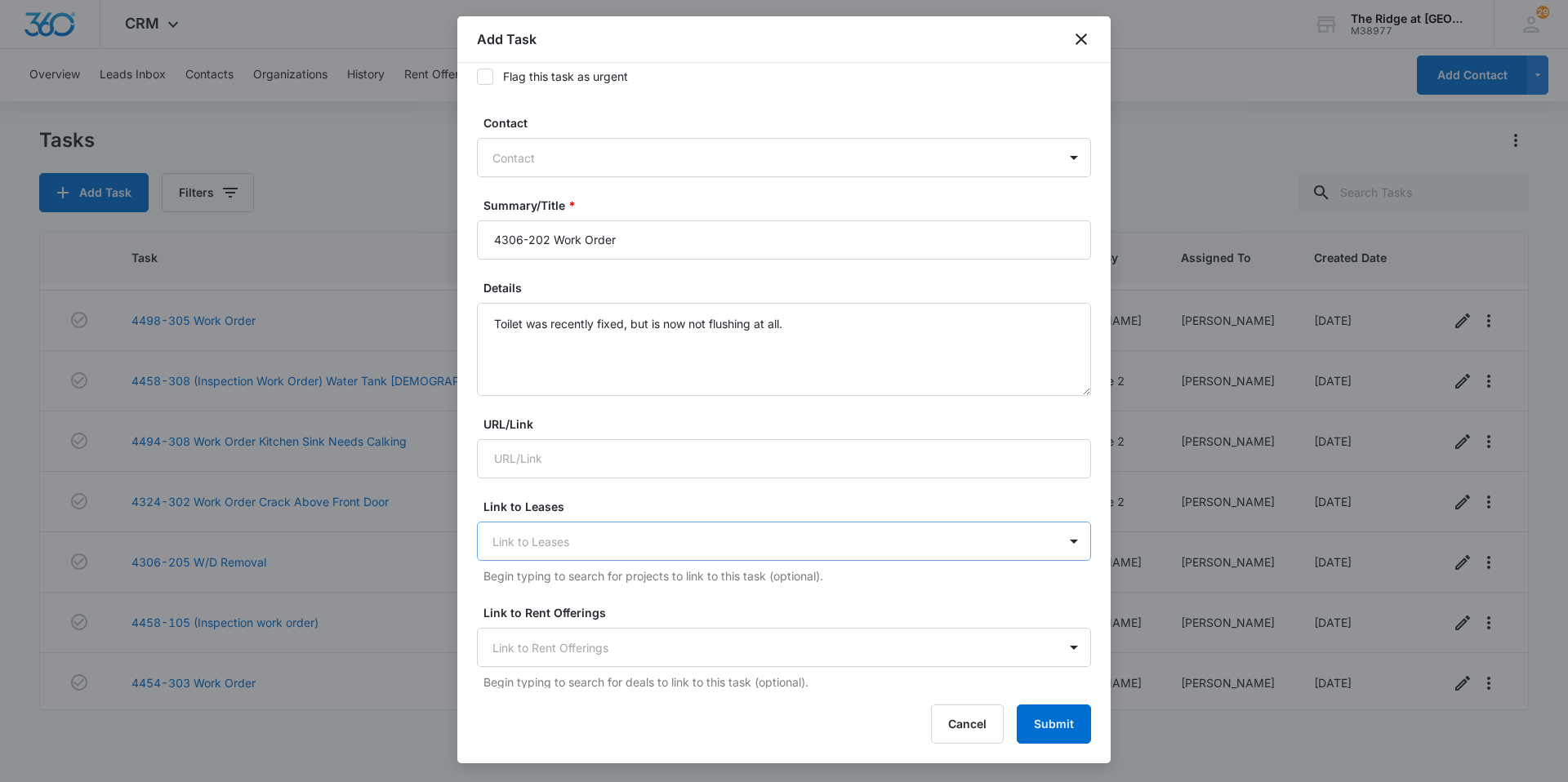
click at [787, 550] on div at bounding box center [774, 542] width 563 height 20
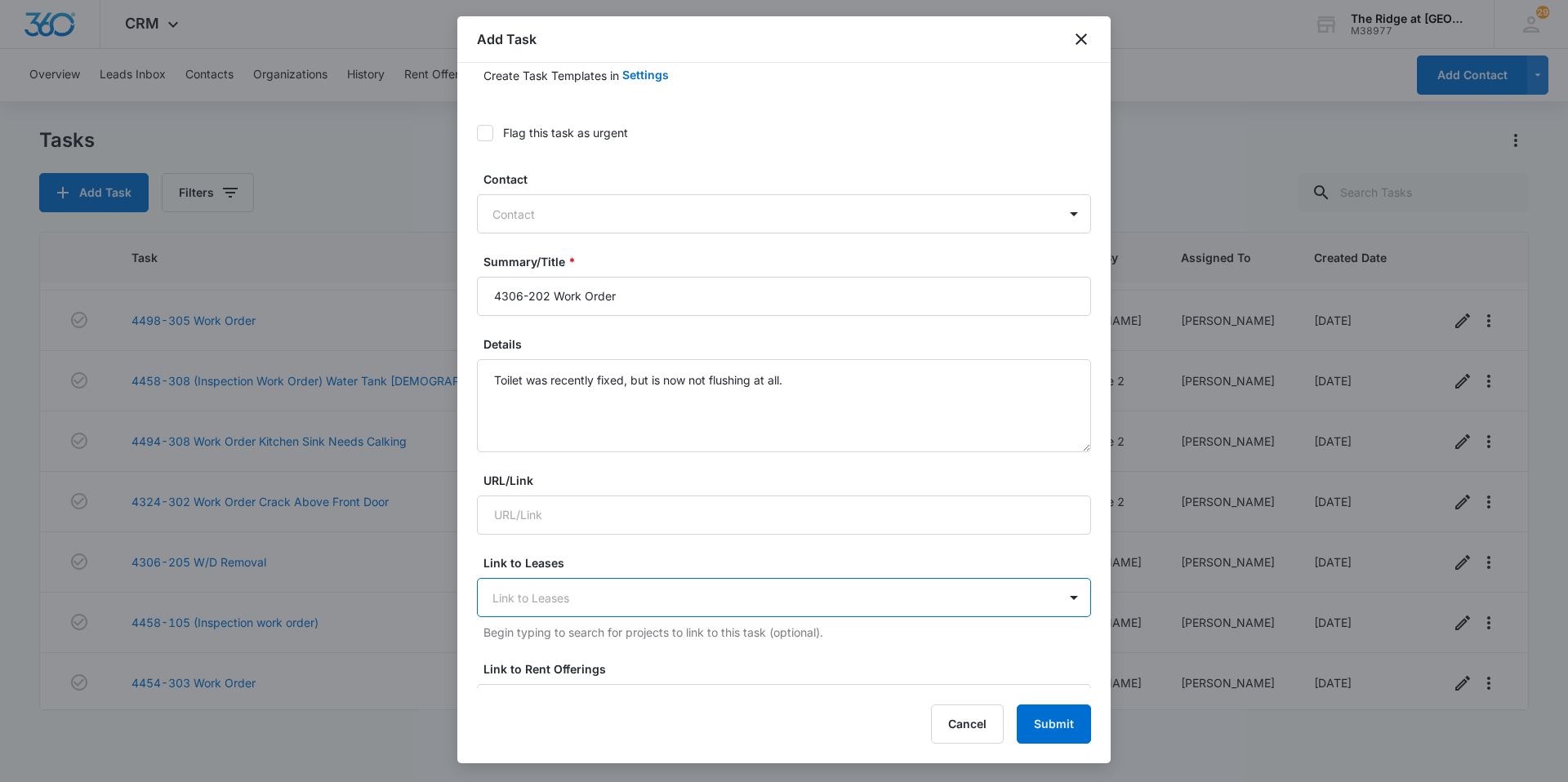
scroll to position [66, 0]
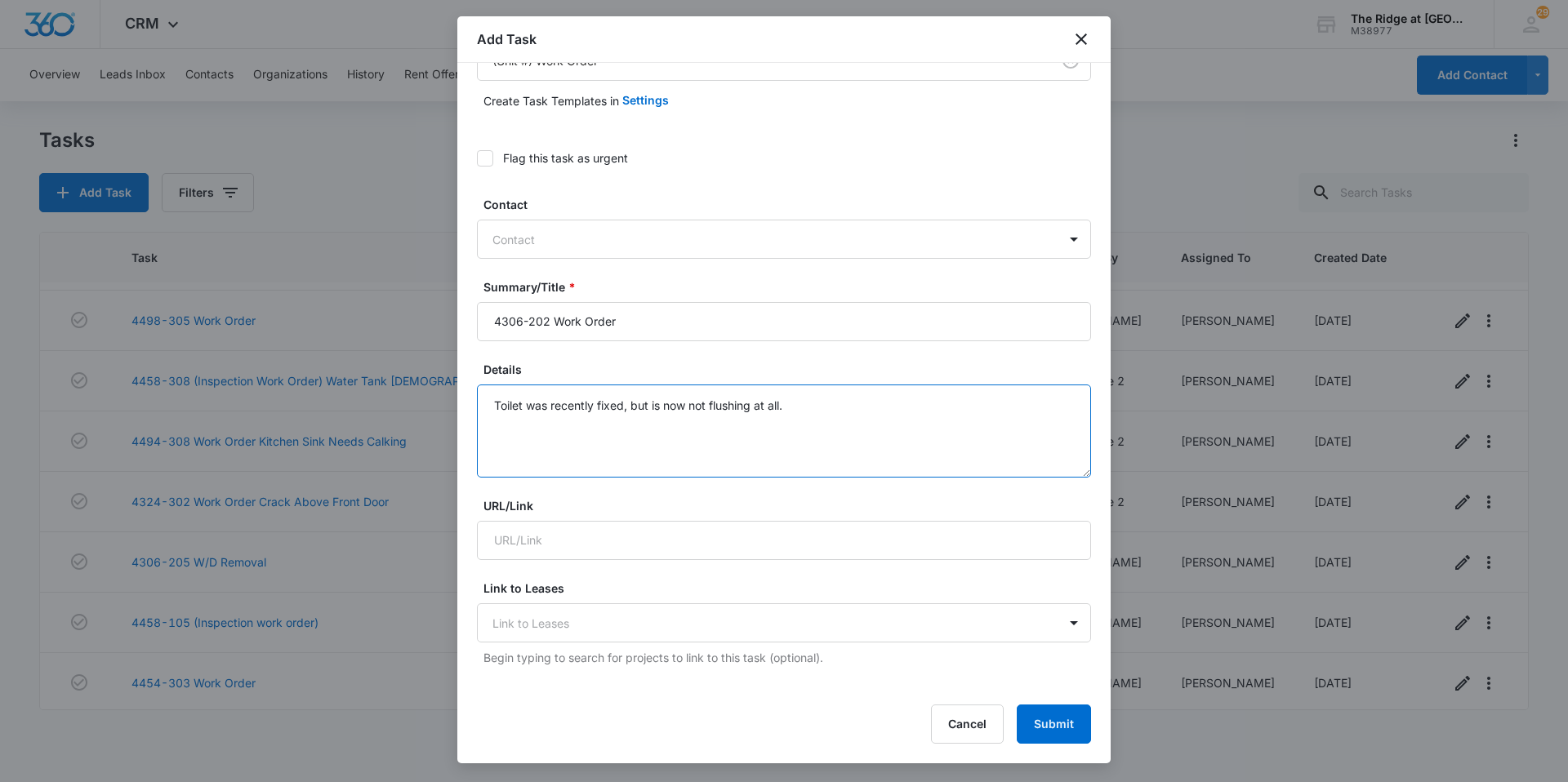
click at [838, 408] on textarea "Toilet was recently fixed, but is now not flushing at all." at bounding box center [784, 431] width 614 height 93
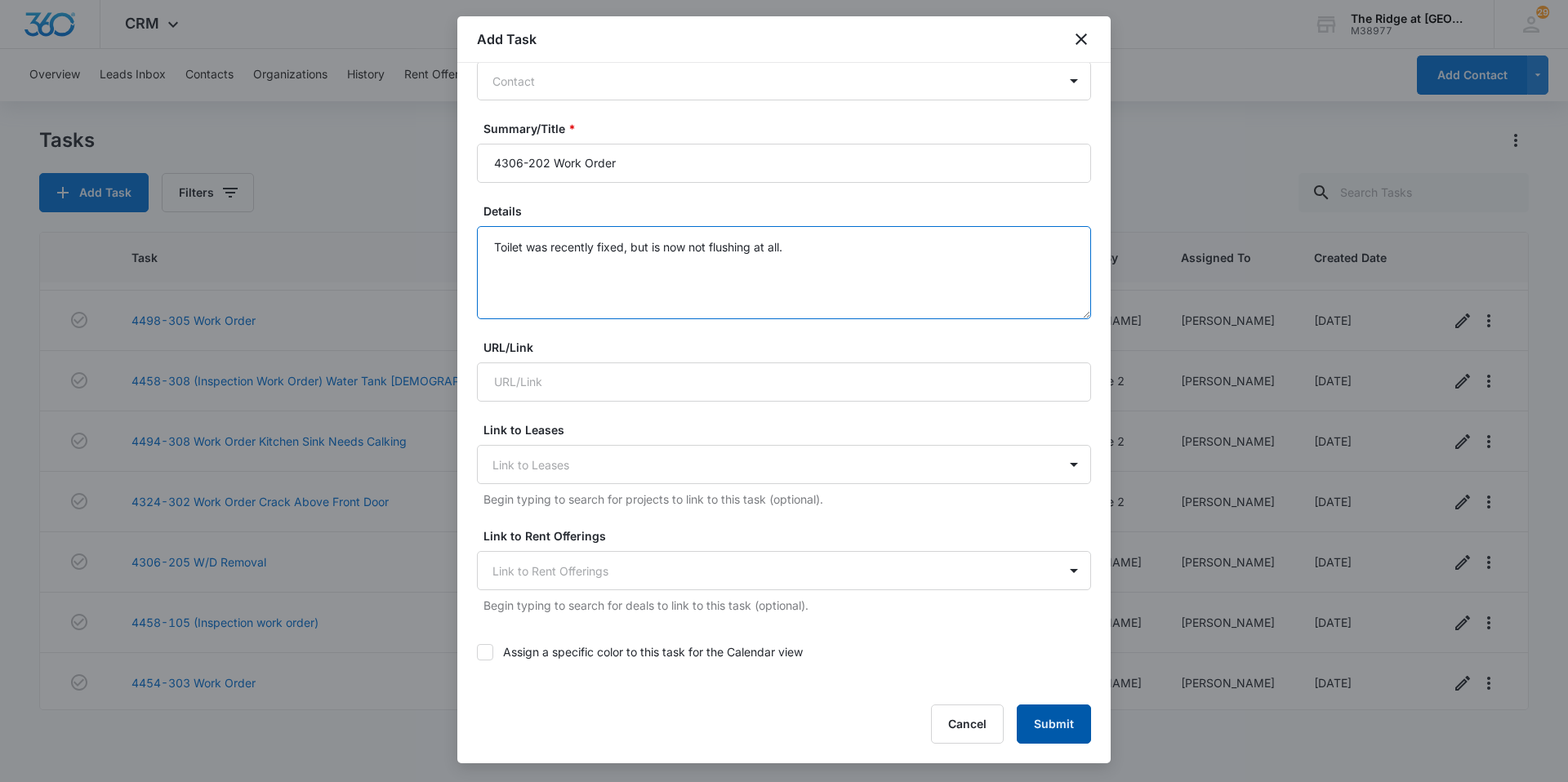
scroll to position [490, 0]
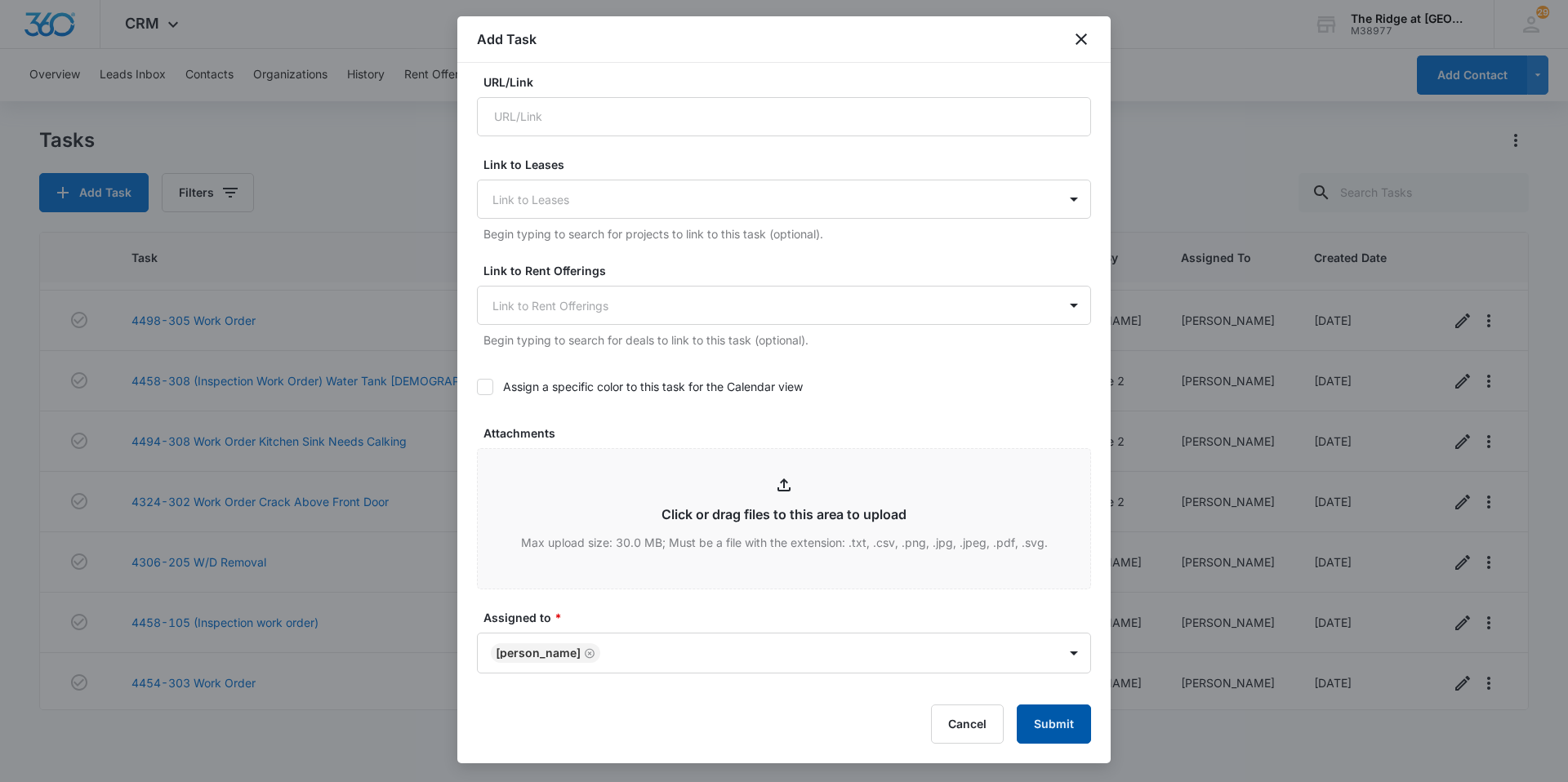
click at [1056, 724] on button "Submit" at bounding box center [1053, 725] width 74 height 39
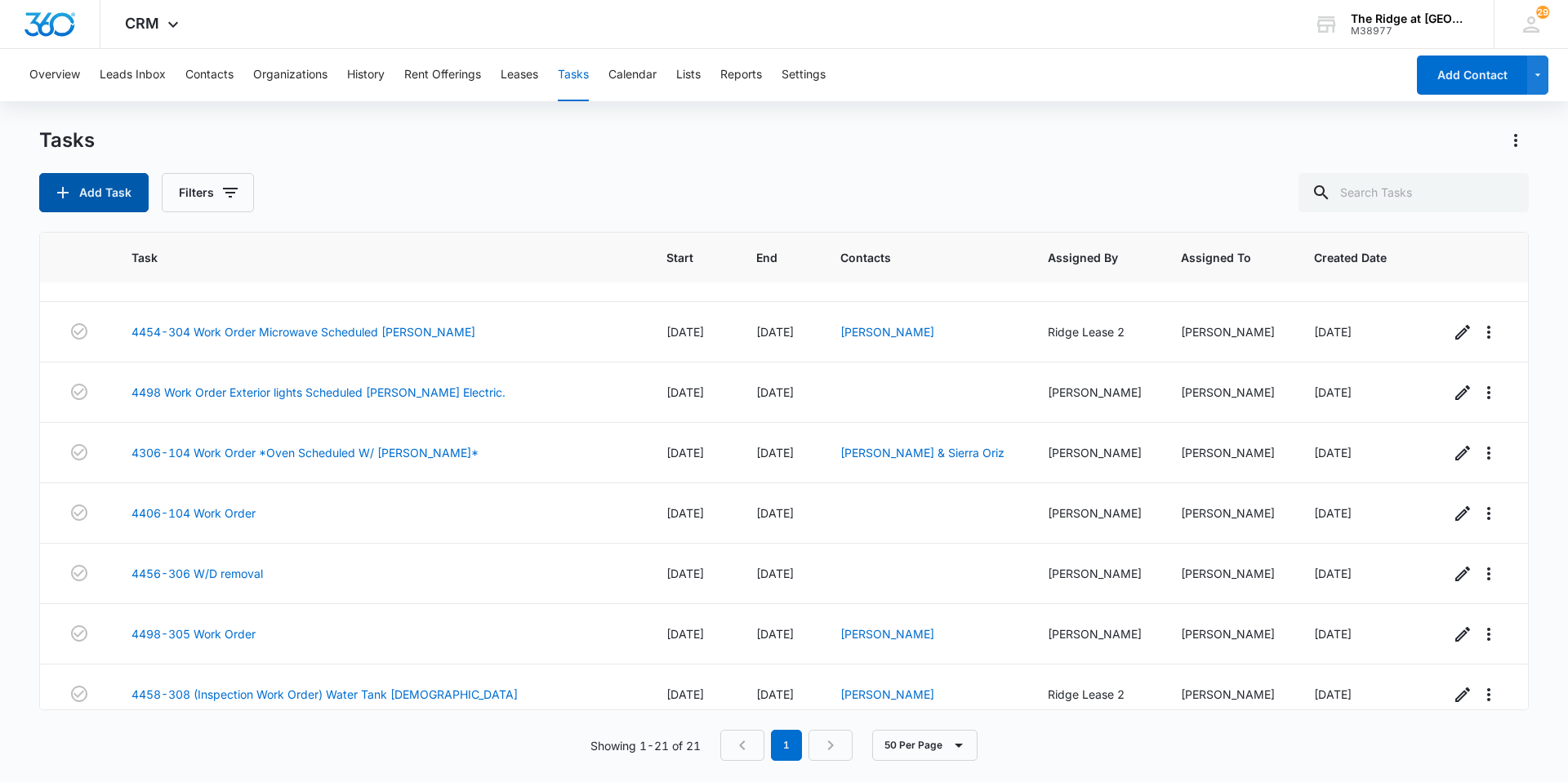
scroll to position [0, 0]
